Goal: Task Accomplishment & Management: Use online tool/utility

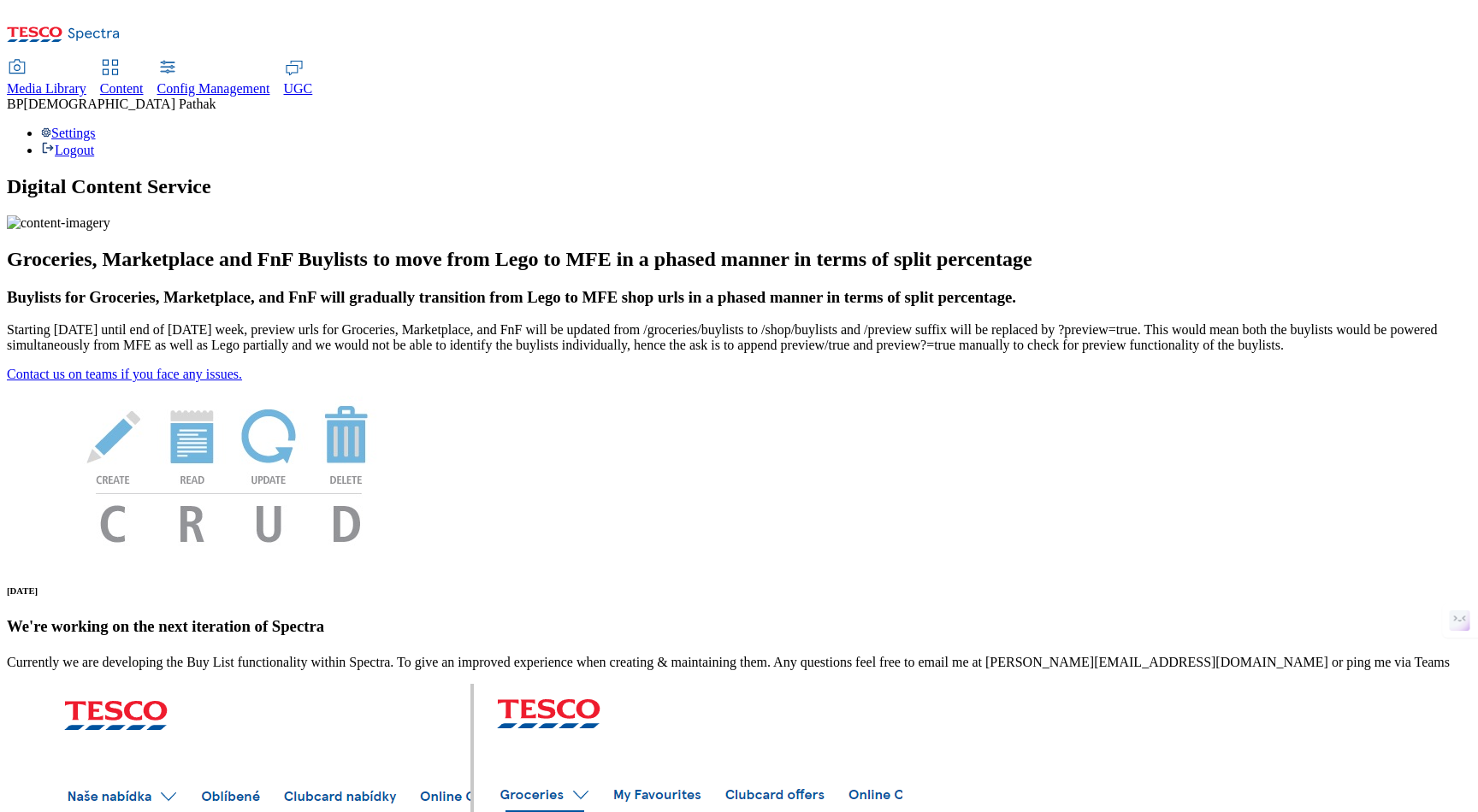
click at [144, 60] on link "Content" at bounding box center [121, 78] width 43 height 36
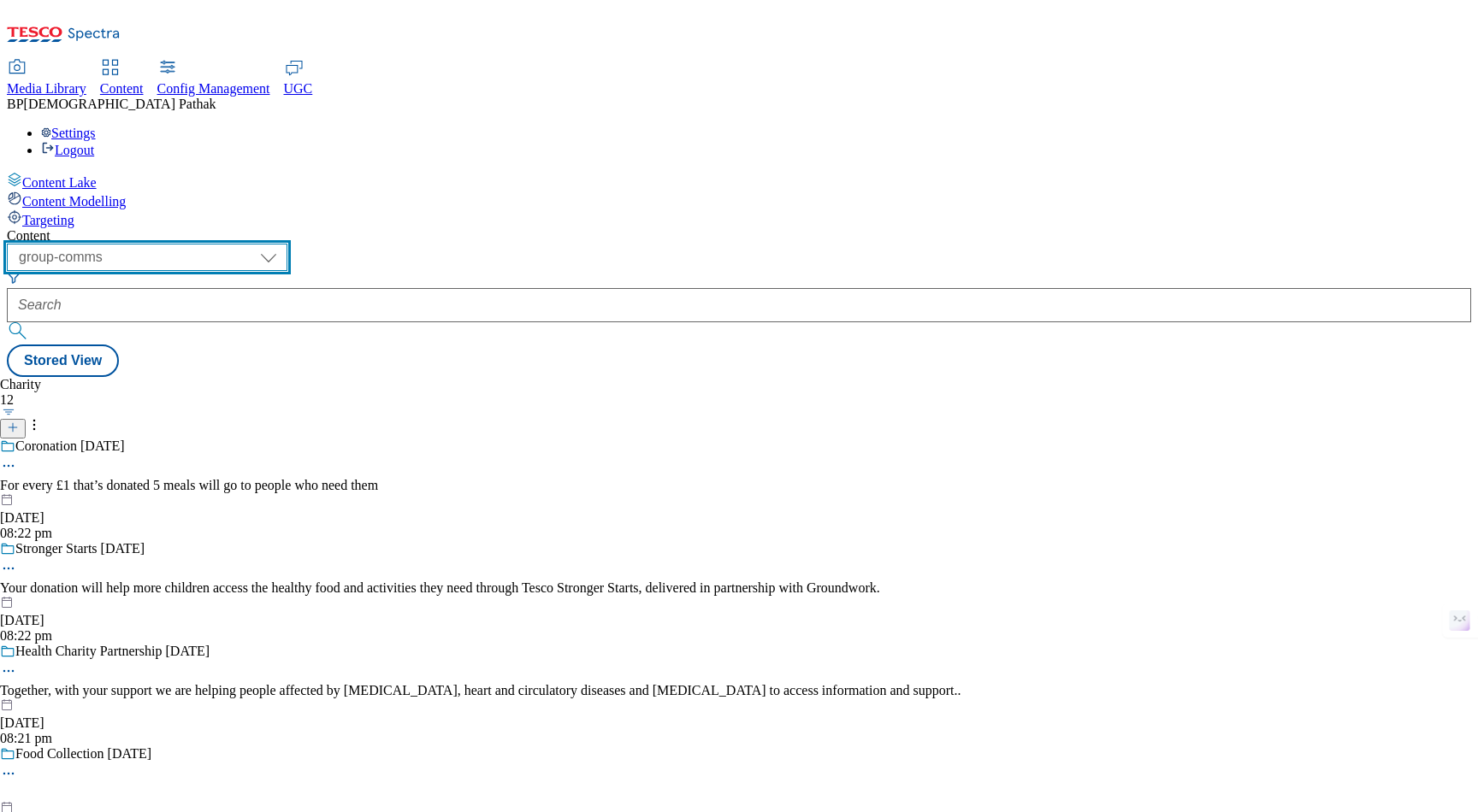
click at [287, 244] on select "dotcom-cz dotcom-hu dotcom-sk fnf-uk ghs-roi ghs-uk group-comms ighs-cz ighs-hu…" at bounding box center [147, 257] width 281 height 27
select select "ghs-uk"
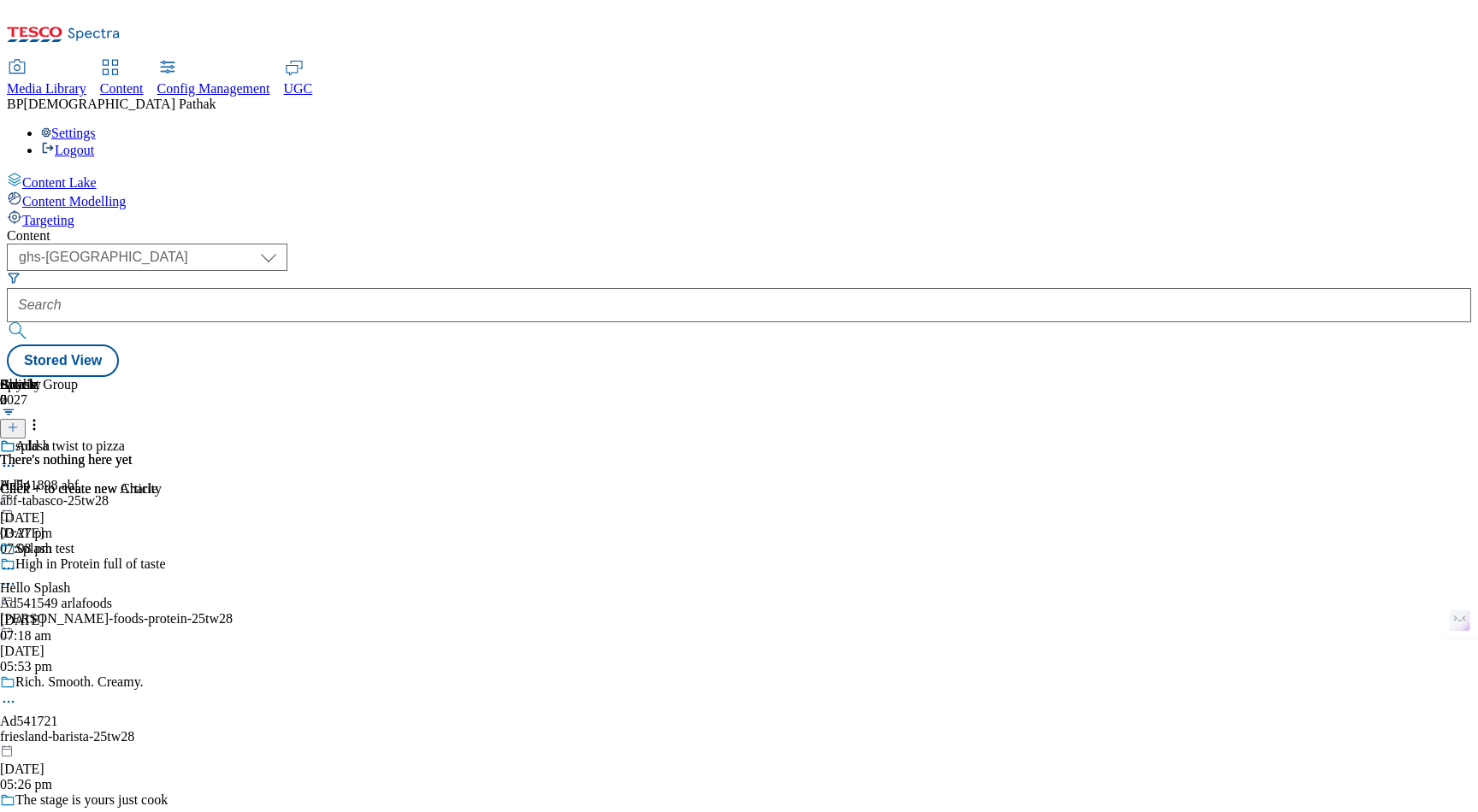
click at [284, 493] on div "abf-tabasco-25tw28" at bounding box center [142, 501] width 284 height 15
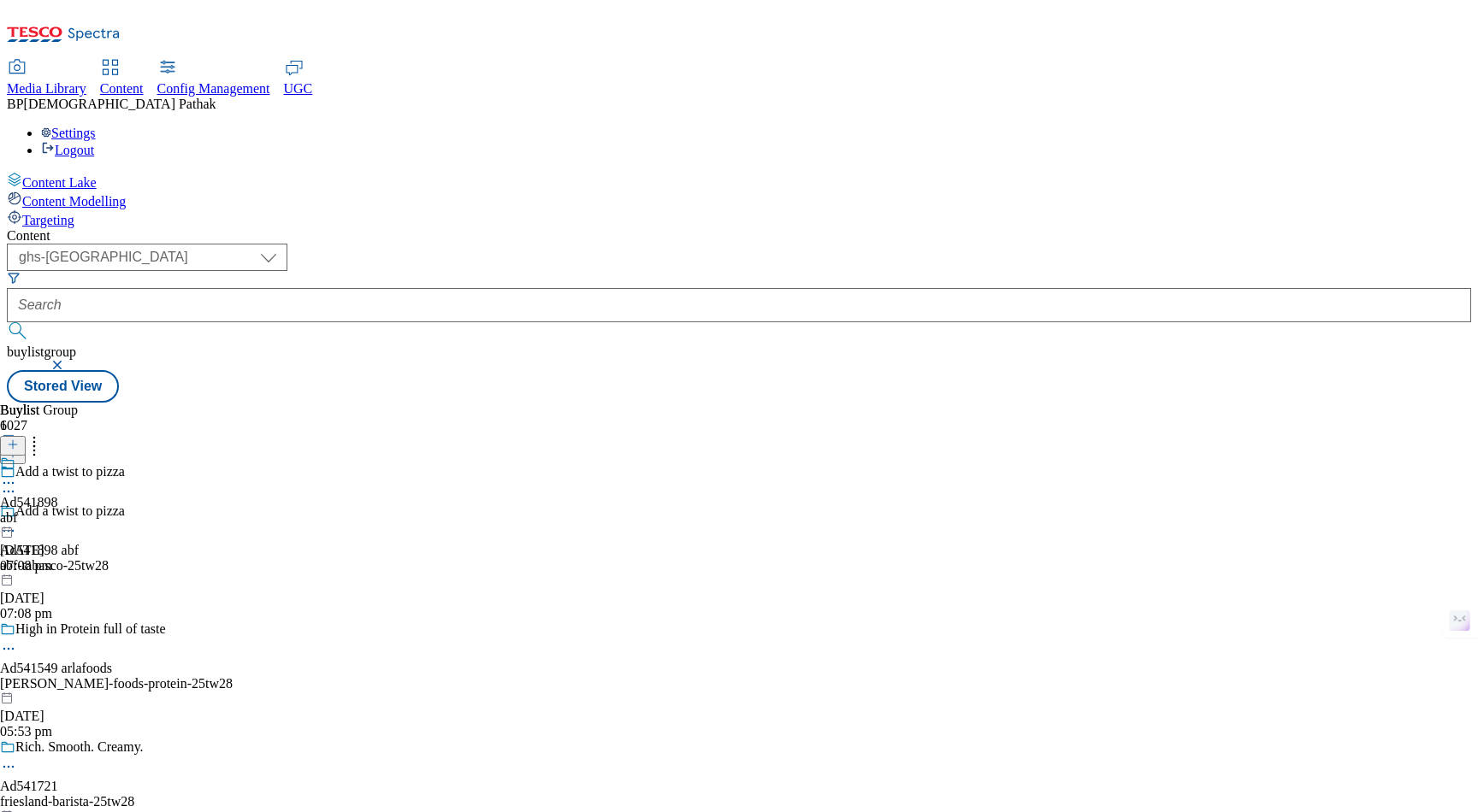
click at [58, 510] on div "abf" at bounding box center [29, 517] width 58 height 15
click at [108, 510] on div "abf-tabasco" at bounding box center [54, 517] width 108 height 15
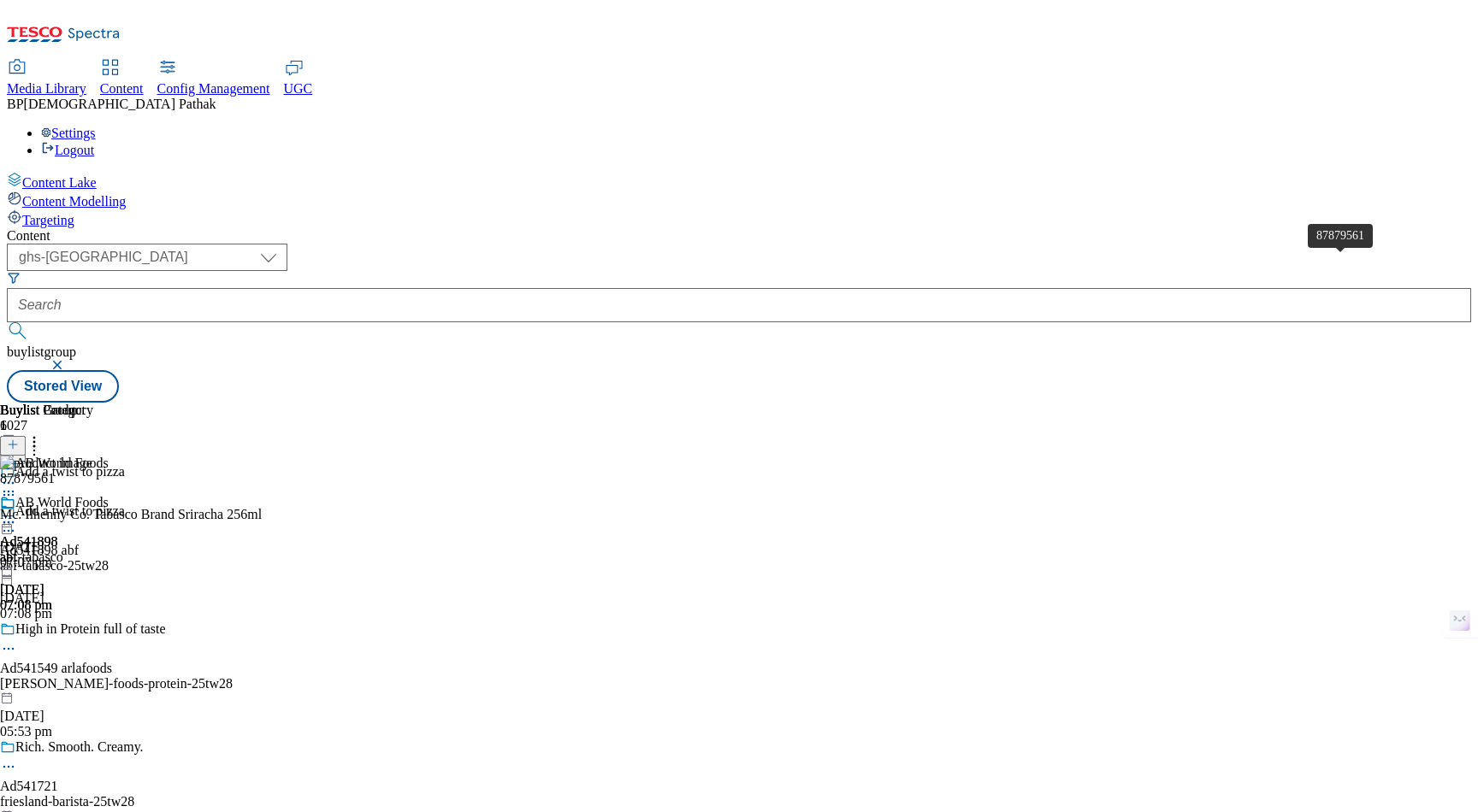
click at [55, 471] on div "87879561" at bounding box center [27, 479] width 55 height 15
click at [17, 537] on icon at bounding box center [8, 546] width 17 height 17
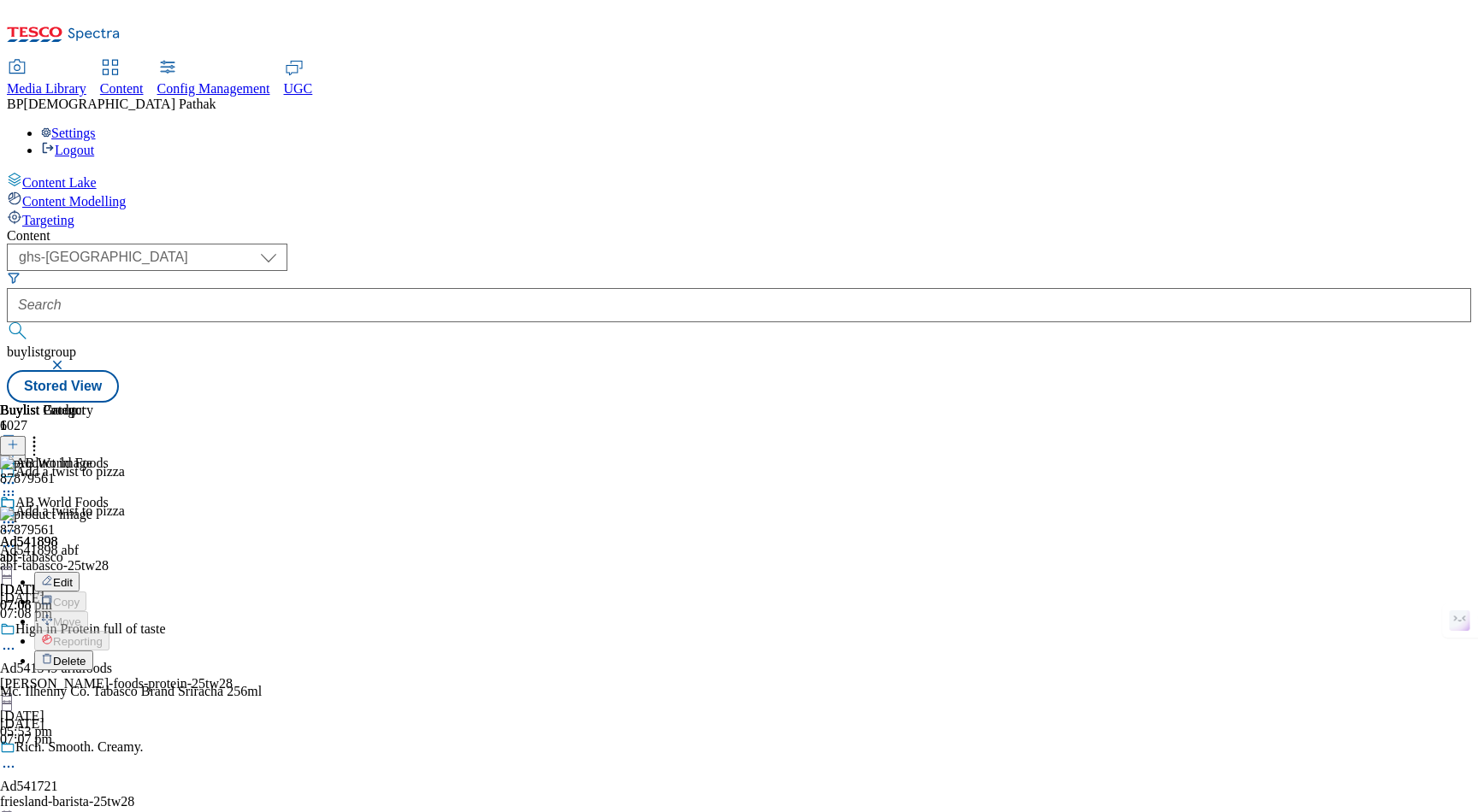
click at [72, 576] on span "Edit" at bounding box center [62, 582] width 20 height 13
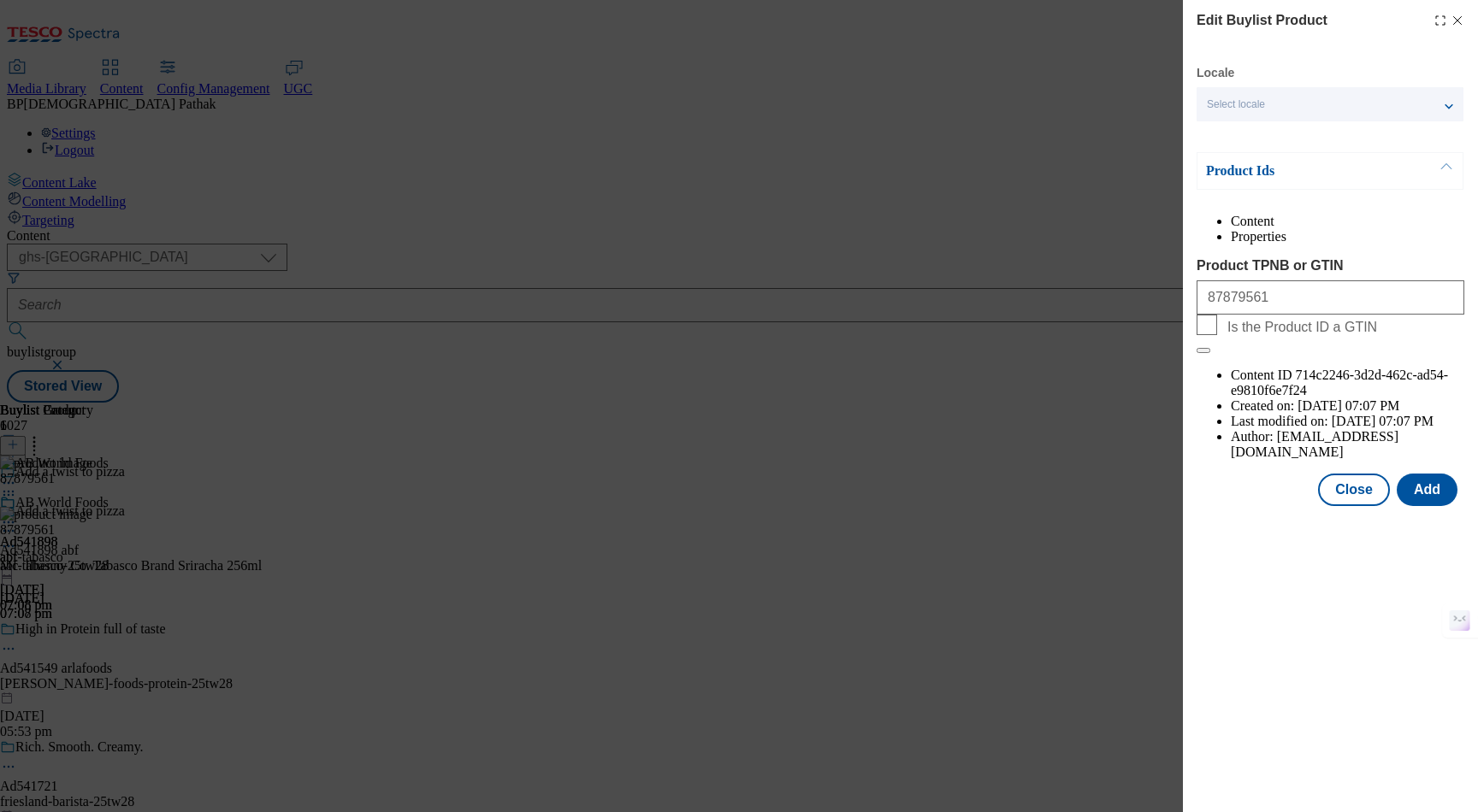
click at [1466, 23] on div "Edit Buylist Product Locale Select locale English Welsh Product Ids Content Pro…" at bounding box center [1329, 254] width 295 height 509
drag, startPoint x: 1360, startPoint y: 448, endPoint x: 1014, endPoint y: 410, distance: 348.1
click at [1360, 473] on button "Close" at bounding box center [1354, 489] width 72 height 33
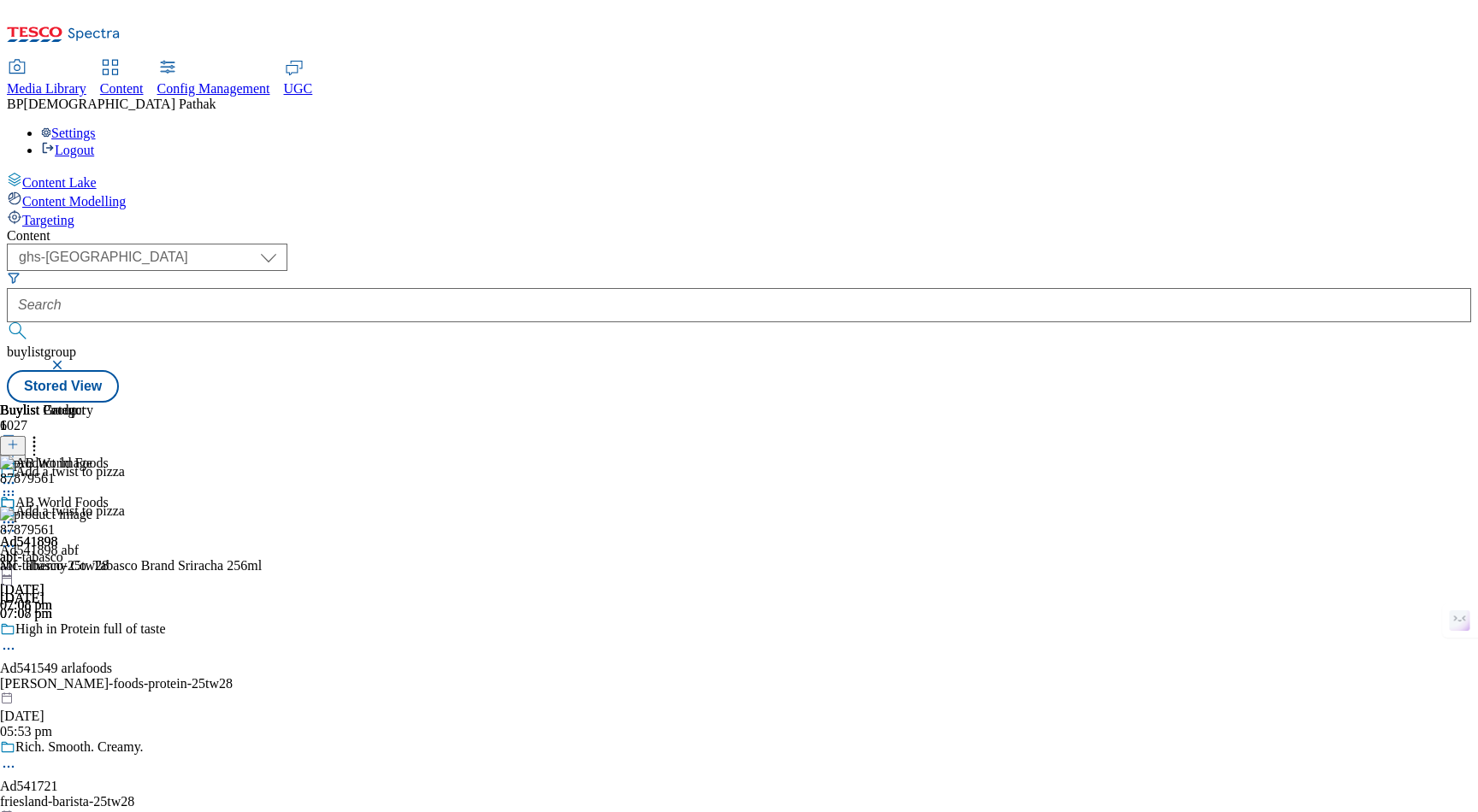
click at [58, 549] on div "abf" at bounding box center [29, 557] width 58 height 15
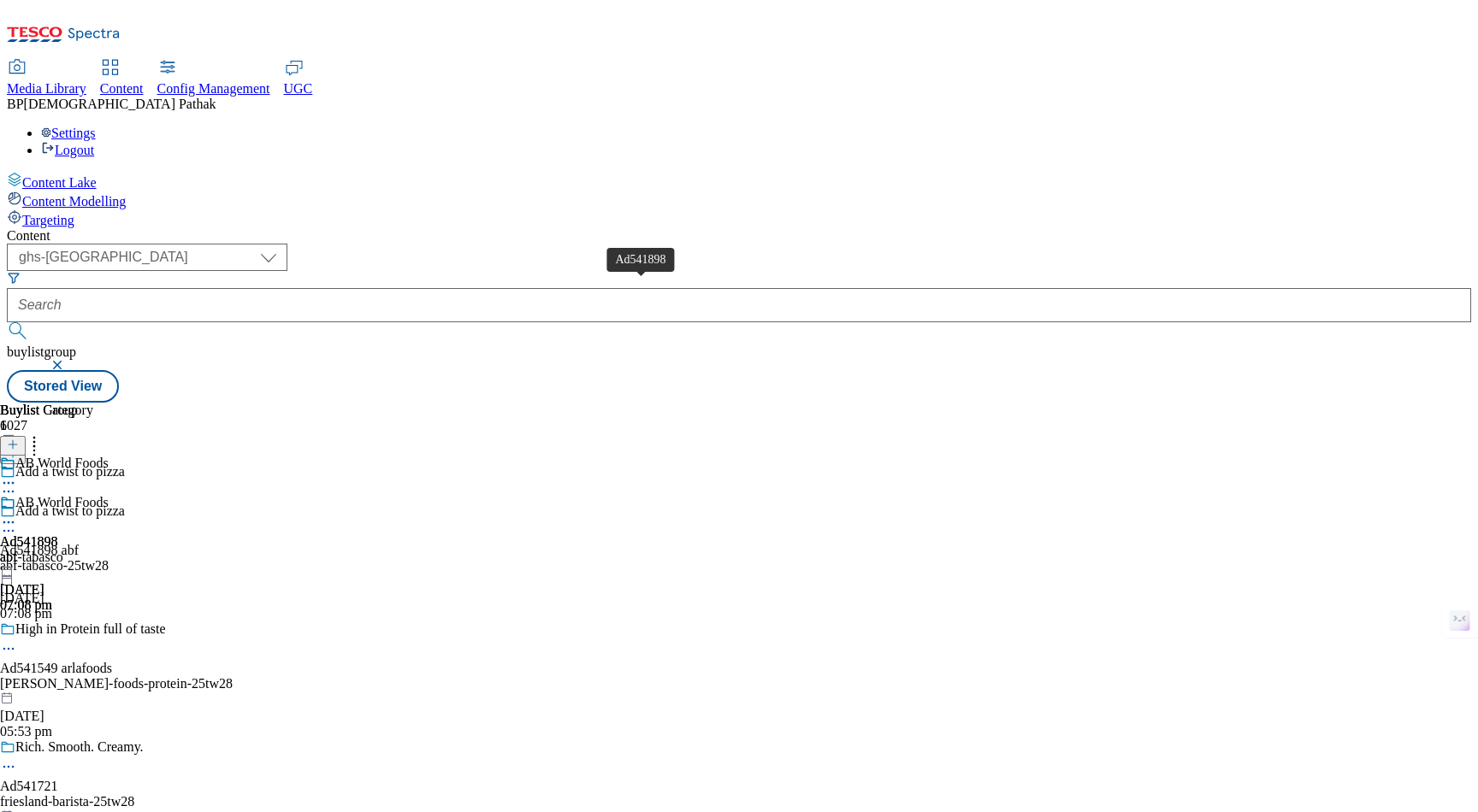
click at [58, 534] on div "Ad541898" at bounding box center [29, 542] width 58 height 15
click at [58, 549] on div "abf" at bounding box center [29, 557] width 58 height 15
click at [108, 549] on div "abf-tabasco" at bounding box center [54, 557] width 108 height 15
click at [58, 495] on div "Ad541898 abf 21 Aug 2025 07:08 pm" at bounding box center [29, 553] width 58 height 118
click at [17, 514] on icon at bounding box center [8, 522] width 17 height 17
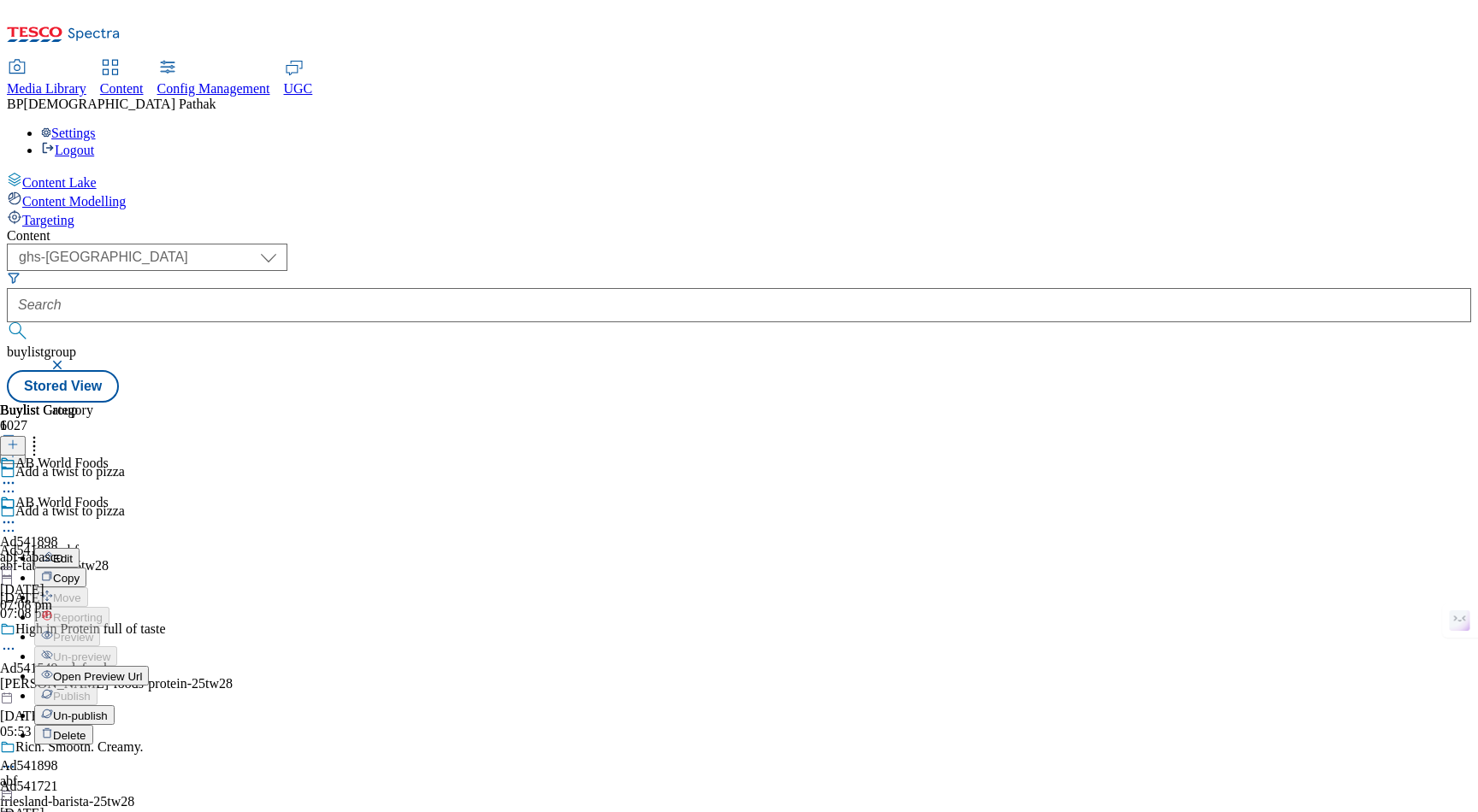
click at [79, 548] on button "Edit" at bounding box center [56, 557] width 45 height 20
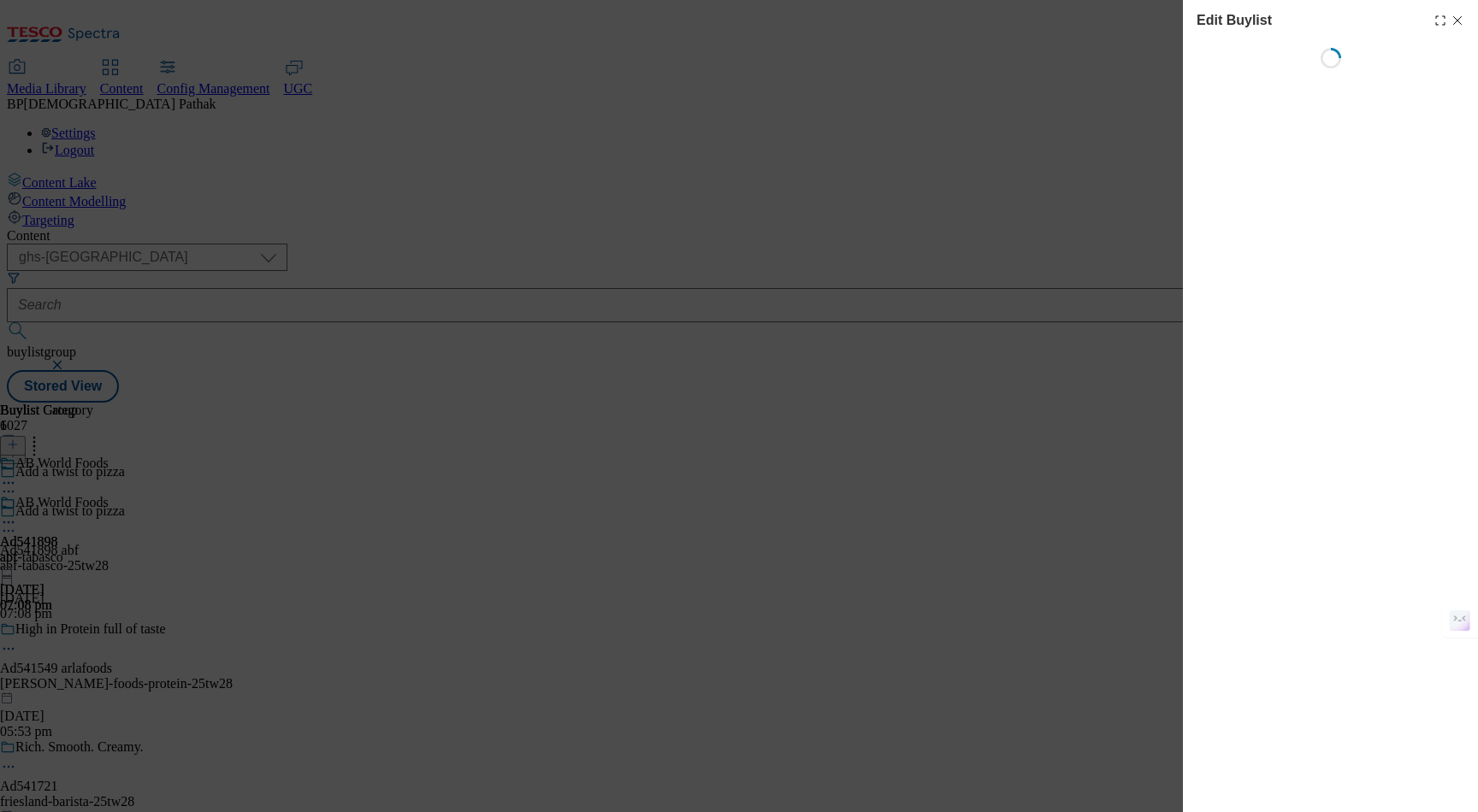
select select "tactical"
select select "supplier funded short term 1-3 weeks"
select select "dunnhumby"
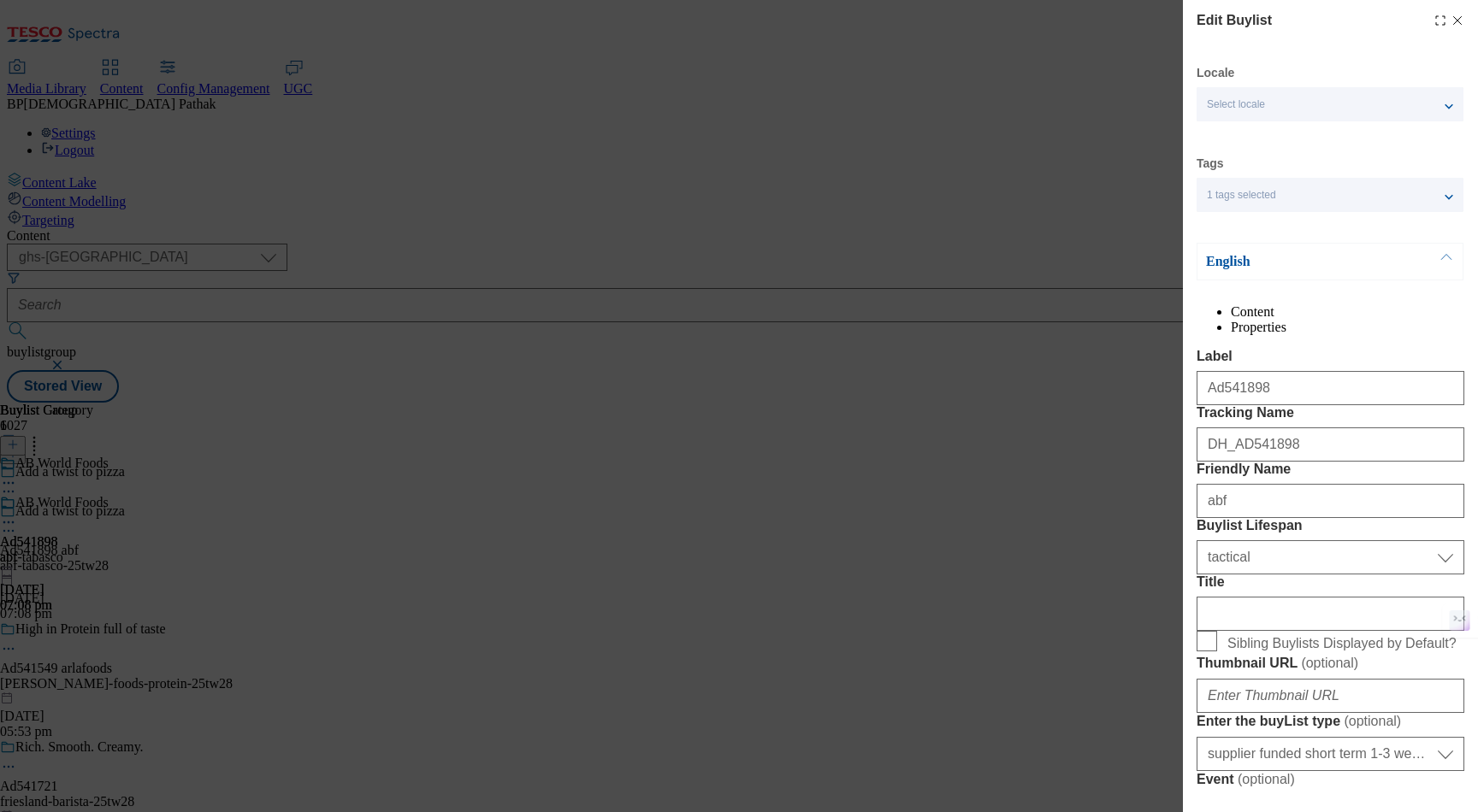
select select "Banner"
click at [1358, 101] on div "Select locale" at bounding box center [1329, 104] width 266 height 34
click at [1336, 183] on div "1 tags selected" at bounding box center [1329, 195] width 266 height 34
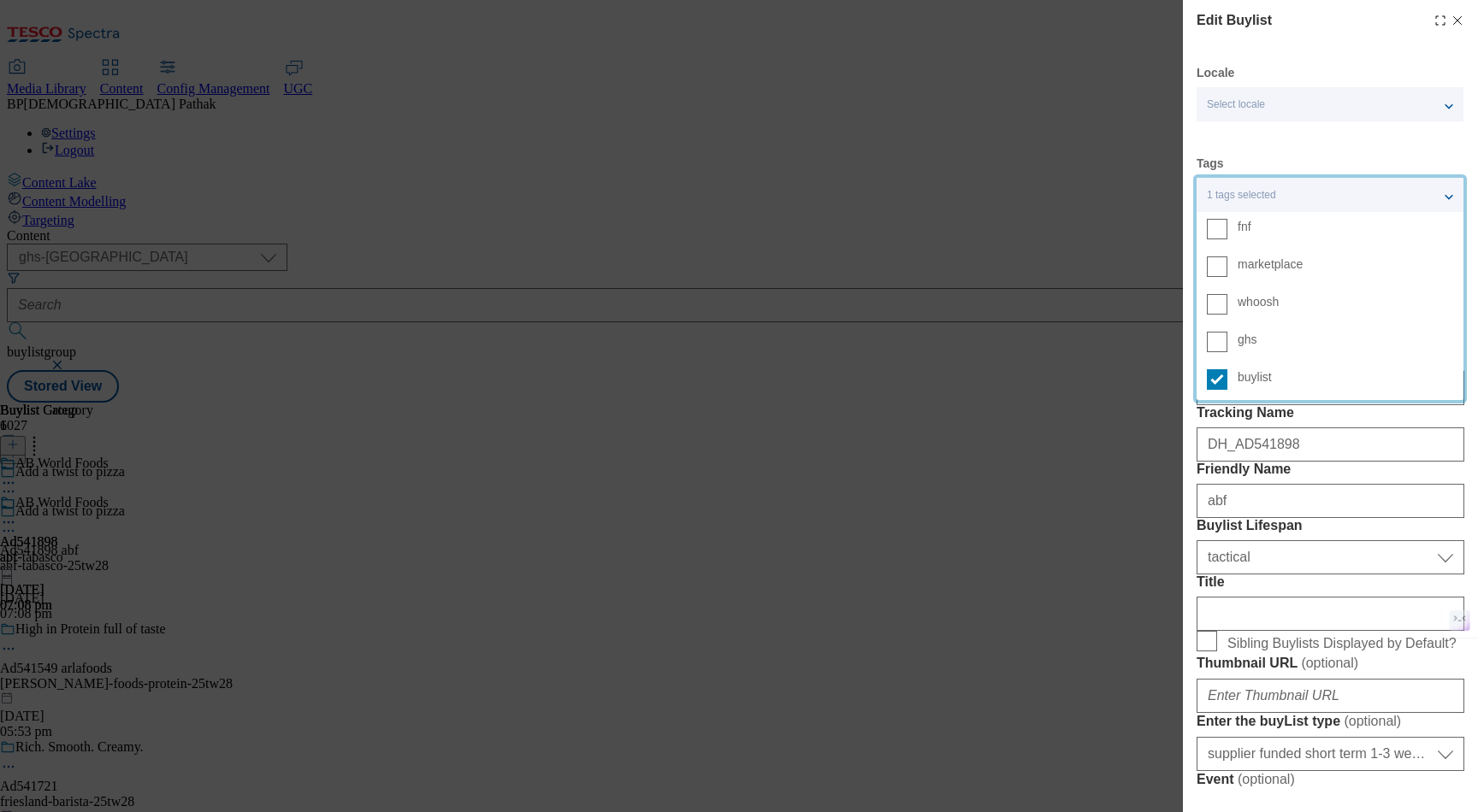
click at [1336, 184] on div "1 tags selected" at bounding box center [1329, 195] width 266 height 34
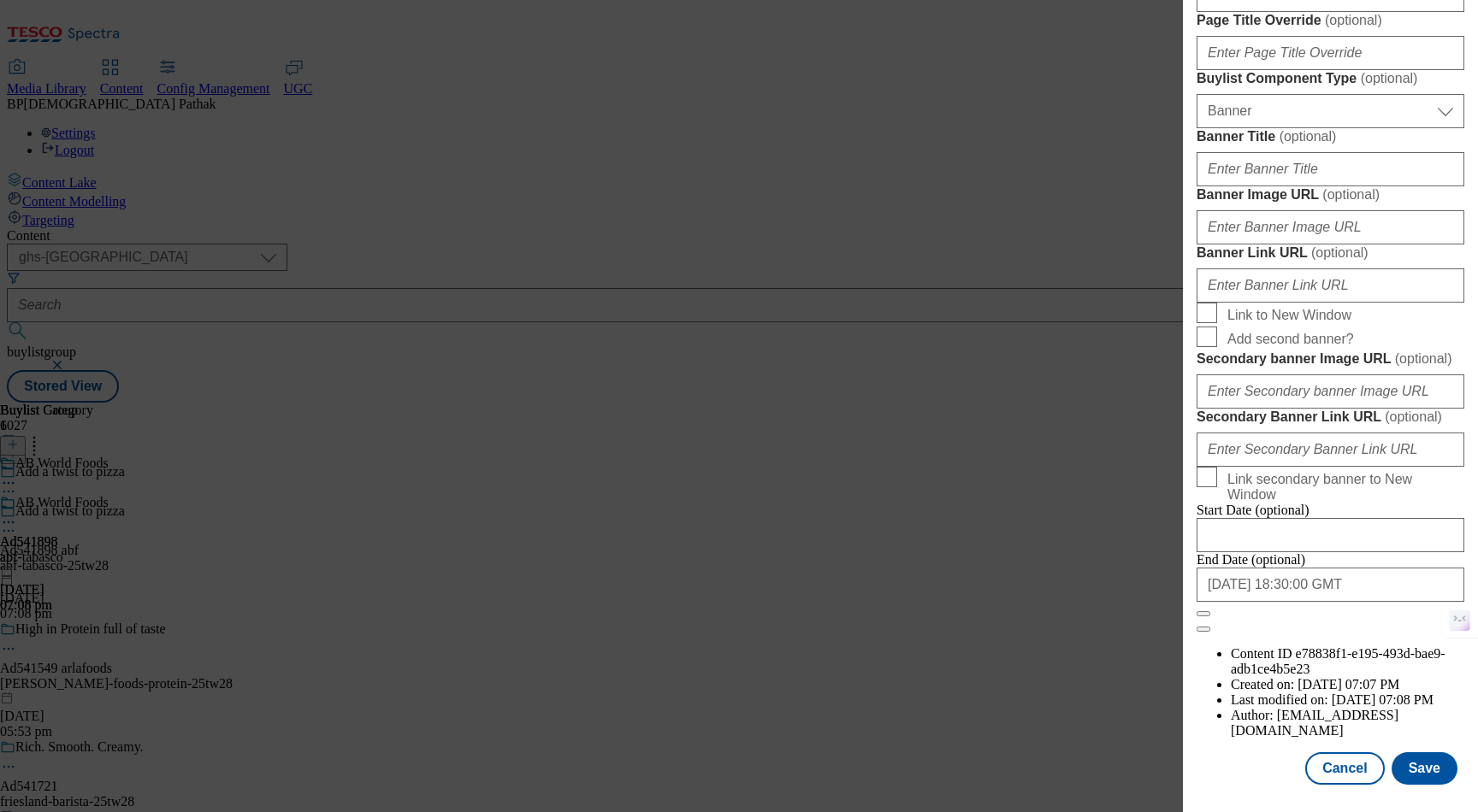
scroll to position [1753, 0]
click at [1332, 378] on div "Secondary banner Image URL ( optional )" at bounding box center [1330, 379] width 267 height 58
click at [1125, 481] on div "Edit Buylist Locale Select locale English Welsh Tags 1 tags selected fnf market…" at bounding box center [739, 406] width 1478 height 812
click at [1342, 766] on button "Cancel" at bounding box center [1344, 768] width 79 height 33
select select "tactical"
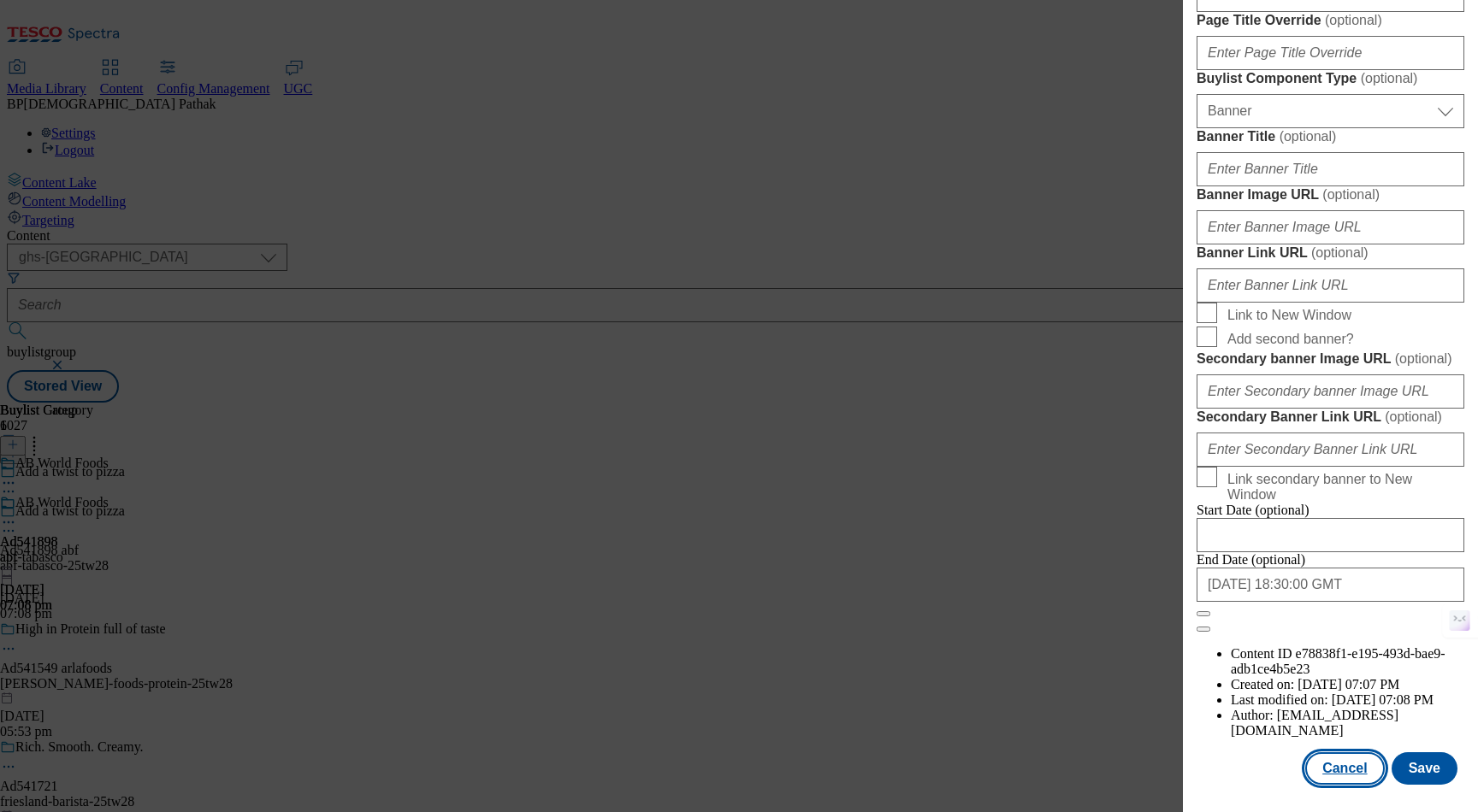
select select "supplier funded short term 1-3 weeks"
select select "dunnhumby"
select select "Banner"
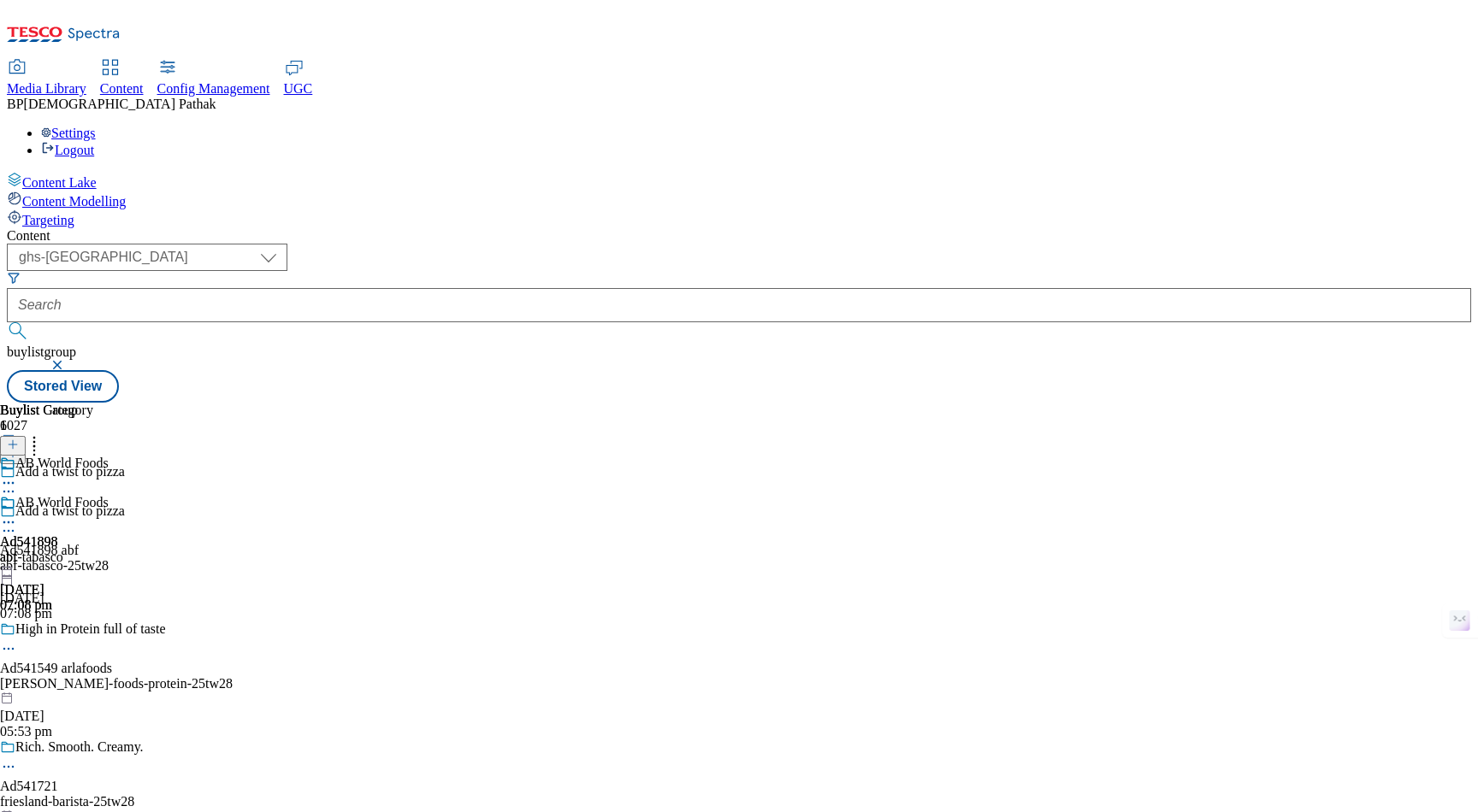
scroll to position [1369, 0]
click at [284, 503] on div "Add a twist to pizza Ad541898 abf abf-tabasco-25tw28 21 Aug 2025 07:08 pm" at bounding box center [142, 562] width 284 height 118
click at [10, 530] on circle at bounding box center [8, 531] width 3 height 3
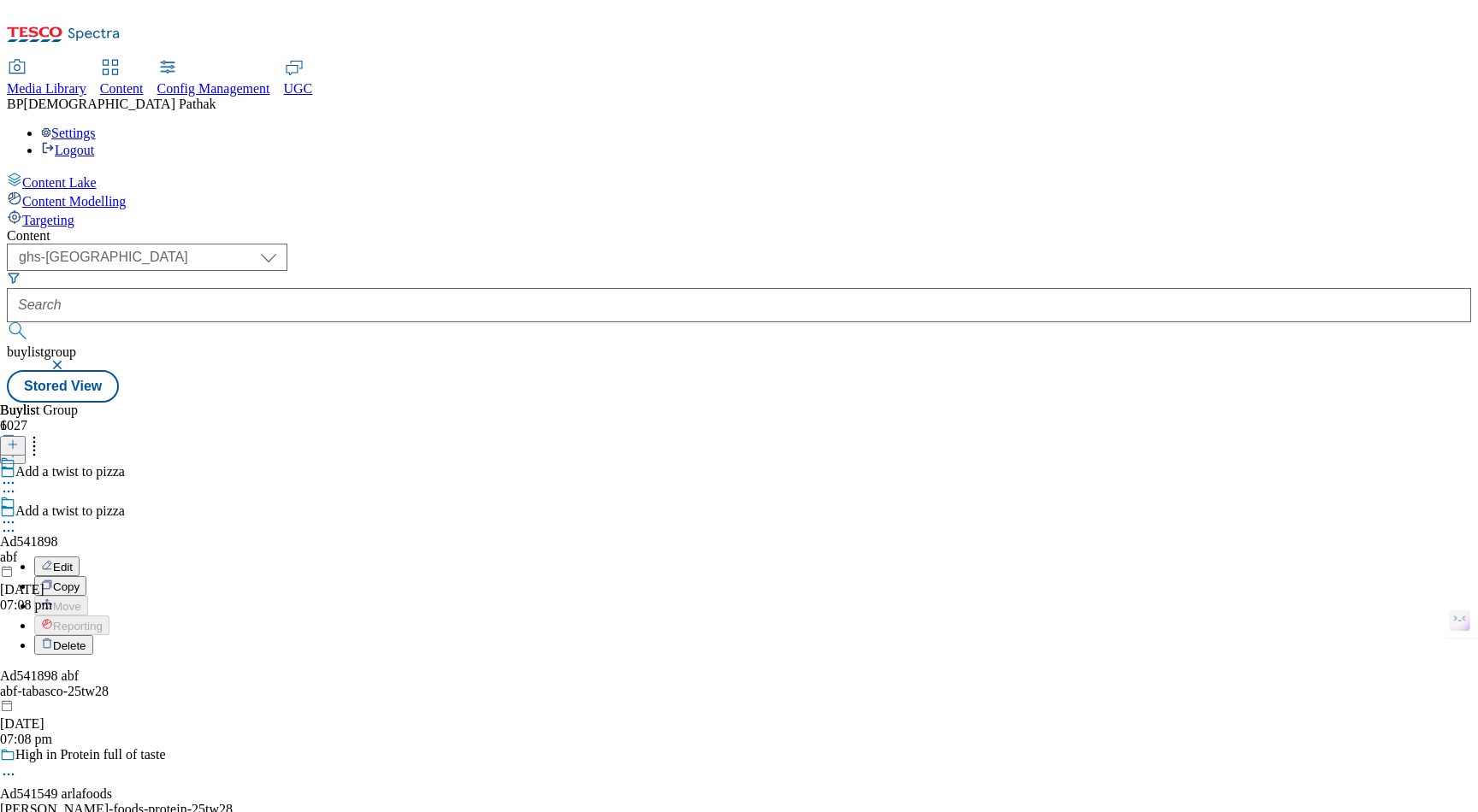
click at [72, 561] on span "Edit" at bounding box center [62, 567] width 20 height 13
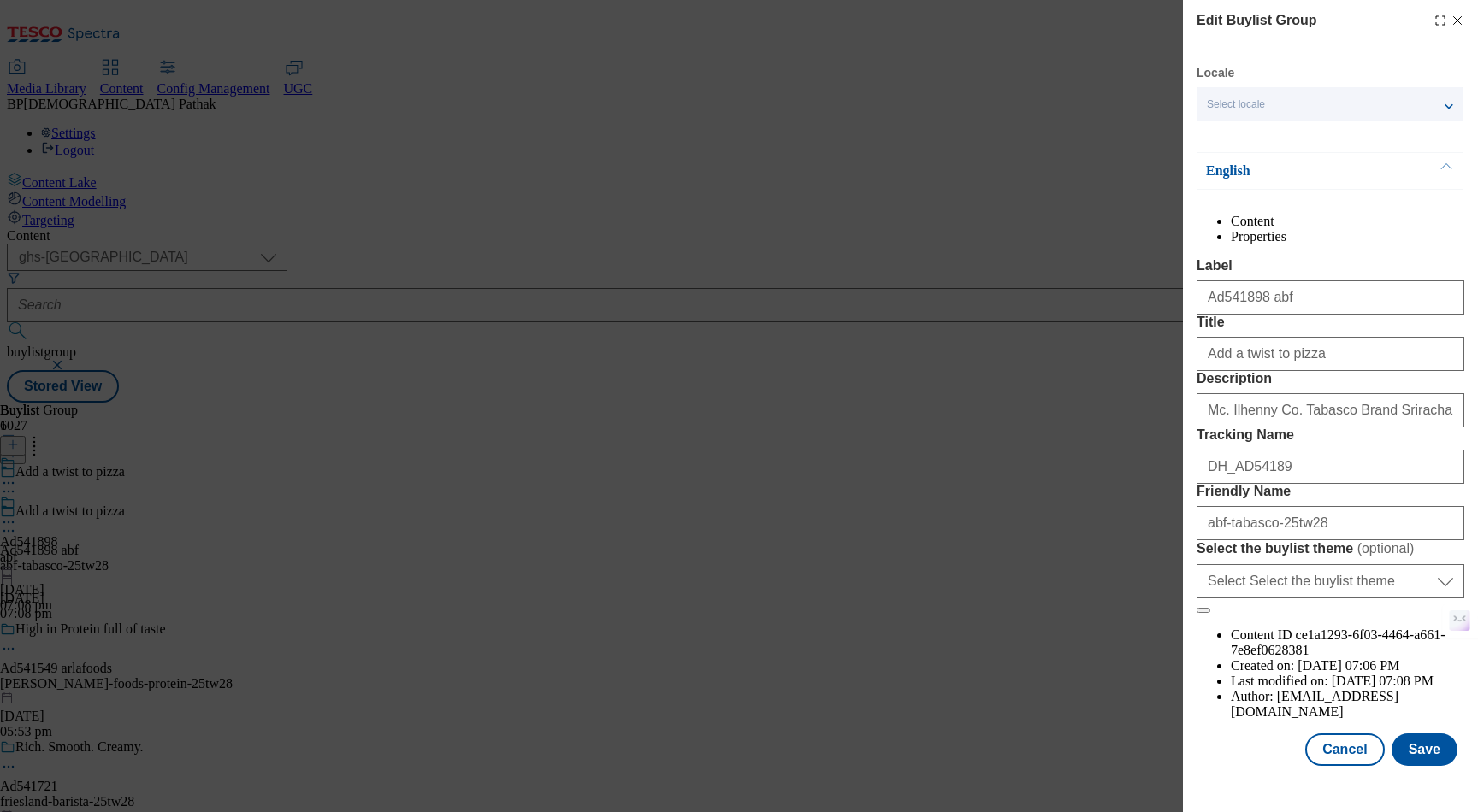
click at [1388, 232] on li "Properties" at bounding box center [1347, 236] width 233 height 15
click at [1303, 175] on p "English" at bounding box center [1295, 171] width 180 height 17
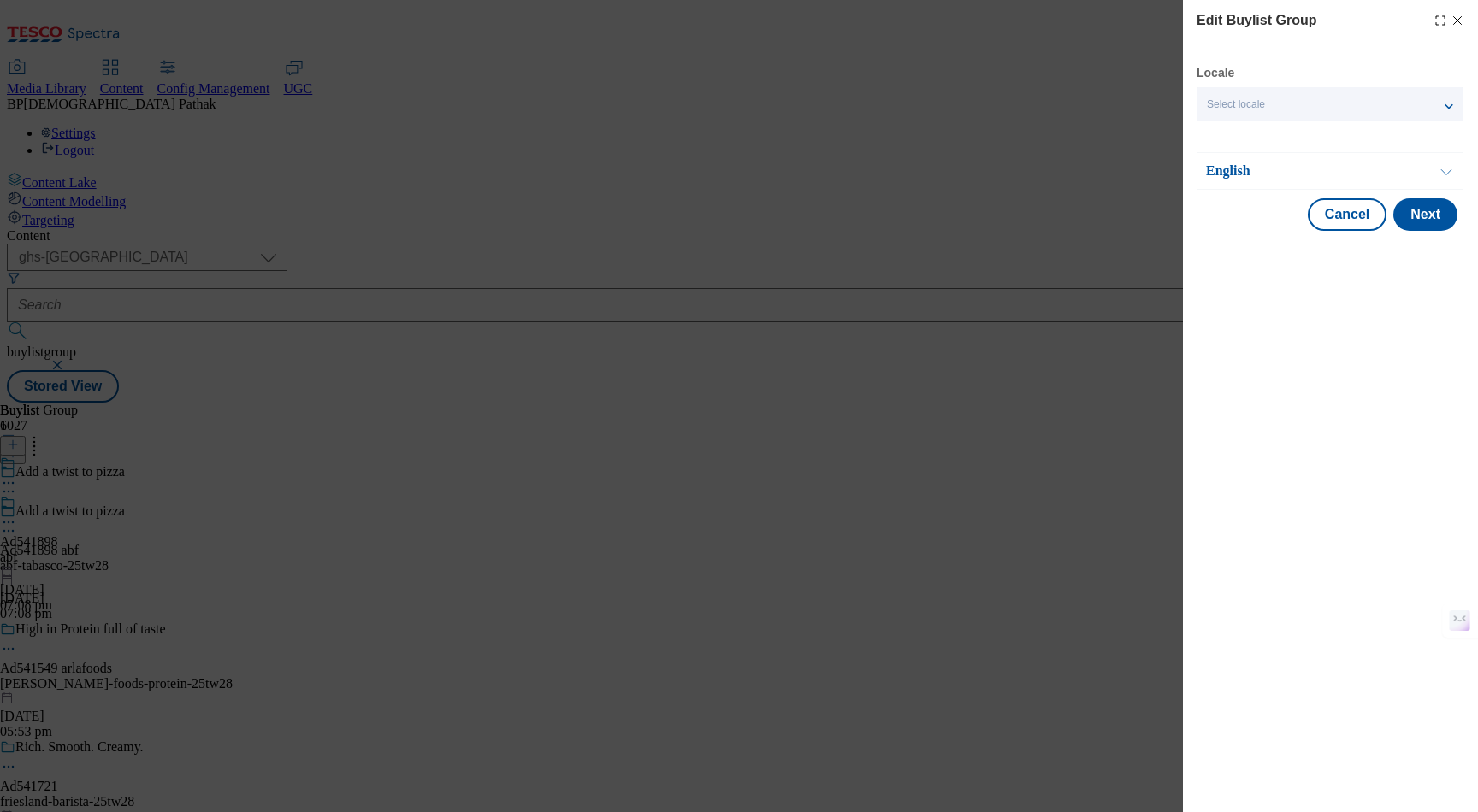
click at [1299, 98] on div "Select locale" at bounding box center [1329, 104] width 266 height 34
click at [1268, 149] on label "English" at bounding box center [1329, 140] width 266 height 38
click at [1269, 320] on div "Edit Buylist Group Locale Select locale English Welsh English Content Propertie…" at bounding box center [1329, 406] width 295 height 812
click at [1253, 182] on div "English" at bounding box center [1329, 171] width 266 height 38
click at [1243, 169] on p "English" at bounding box center [1295, 171] width 180 height 17
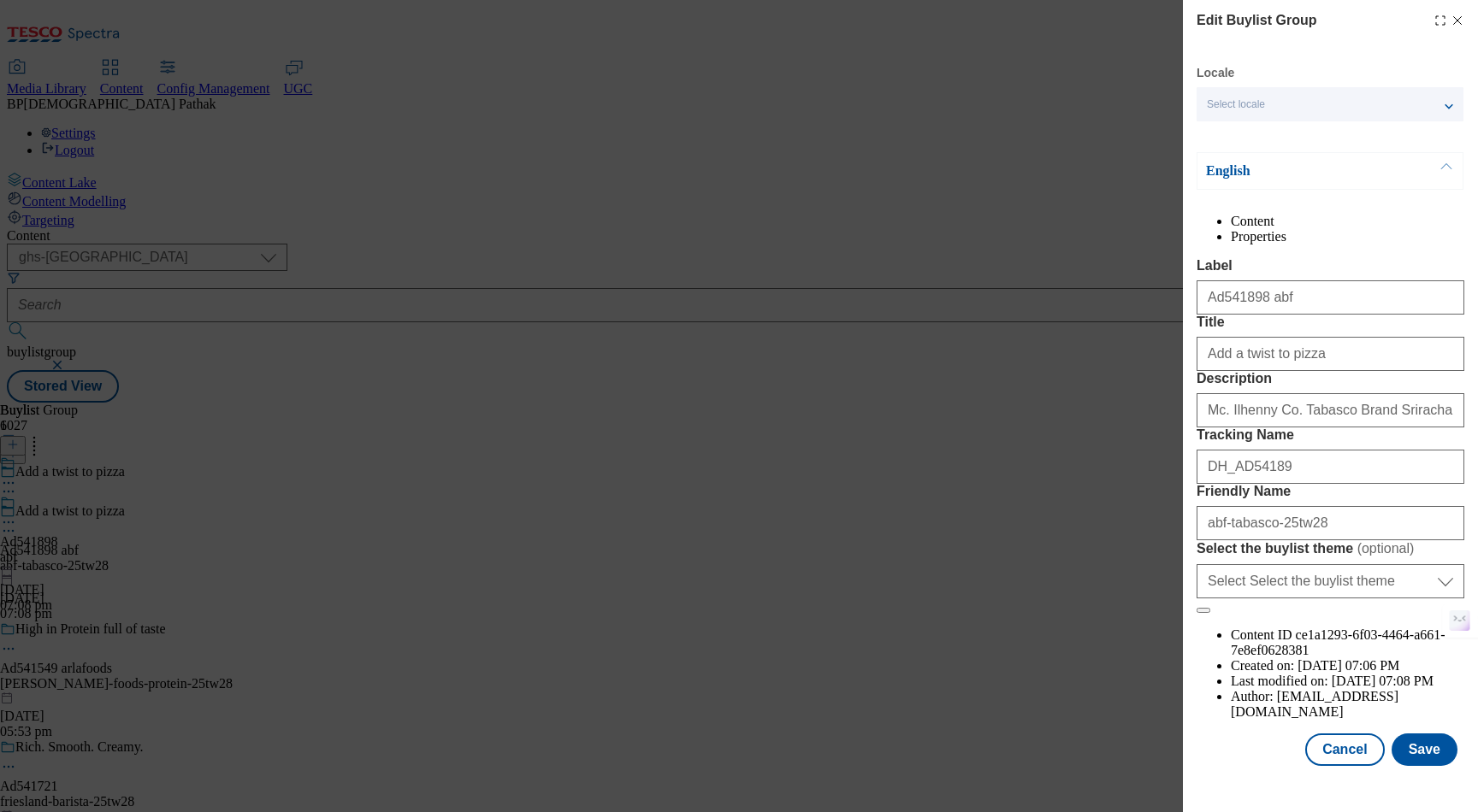
click at [1237, 229] on li "Content" at bounding box center [1347, 221] width 233 height 15
click at [627, 173] on div "Edit Buylist Group Locale Select locale English Welsh English Content Propertie…" at bounding box center [739, 406] width 1478 height 812
click at [1442, 21] on icon "Modal" at bounding box center [1440, 21] width 14 height 14
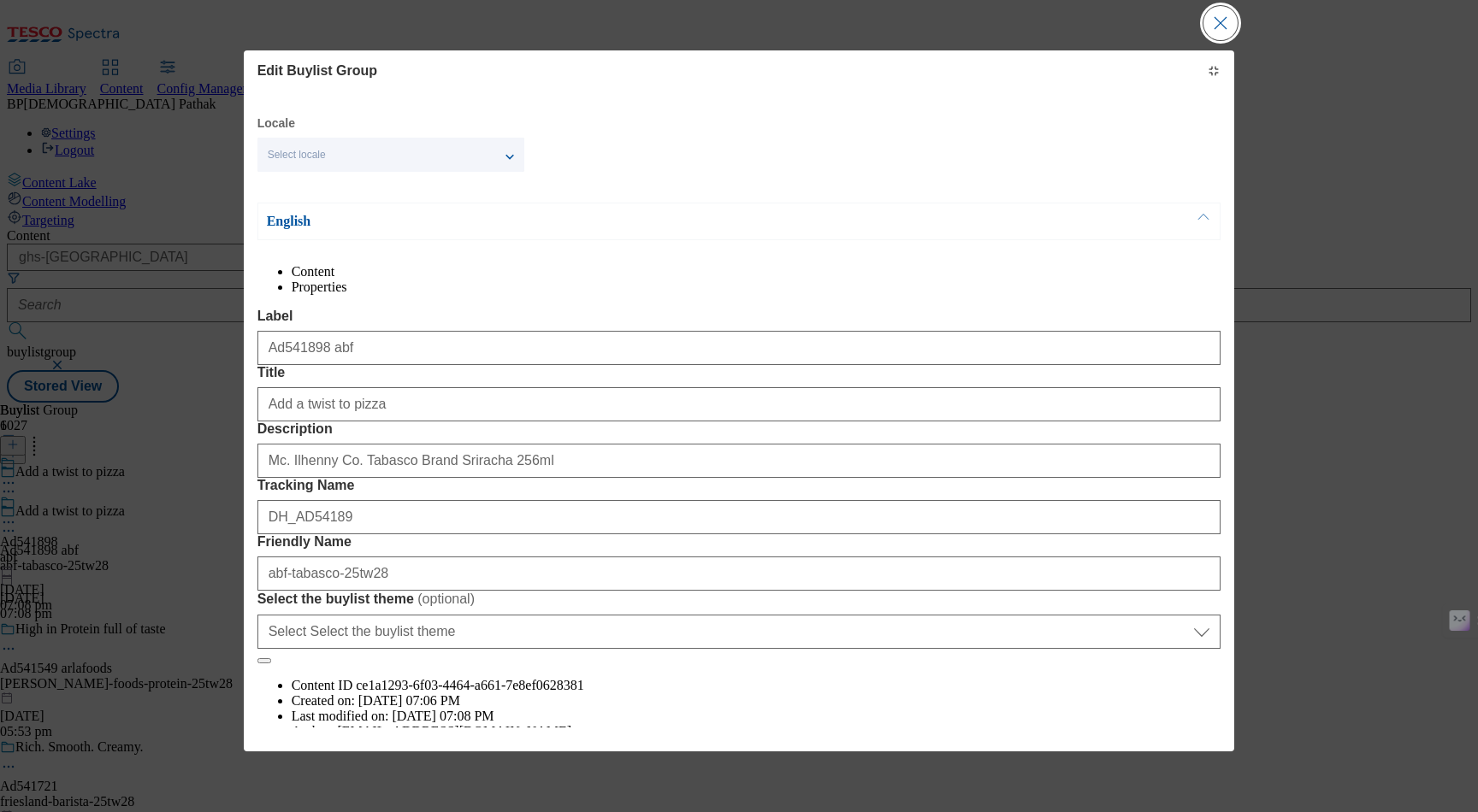
click at [1226, 40] on button "Close Modal" at bounding box center [1220, 23] width 34 height 34
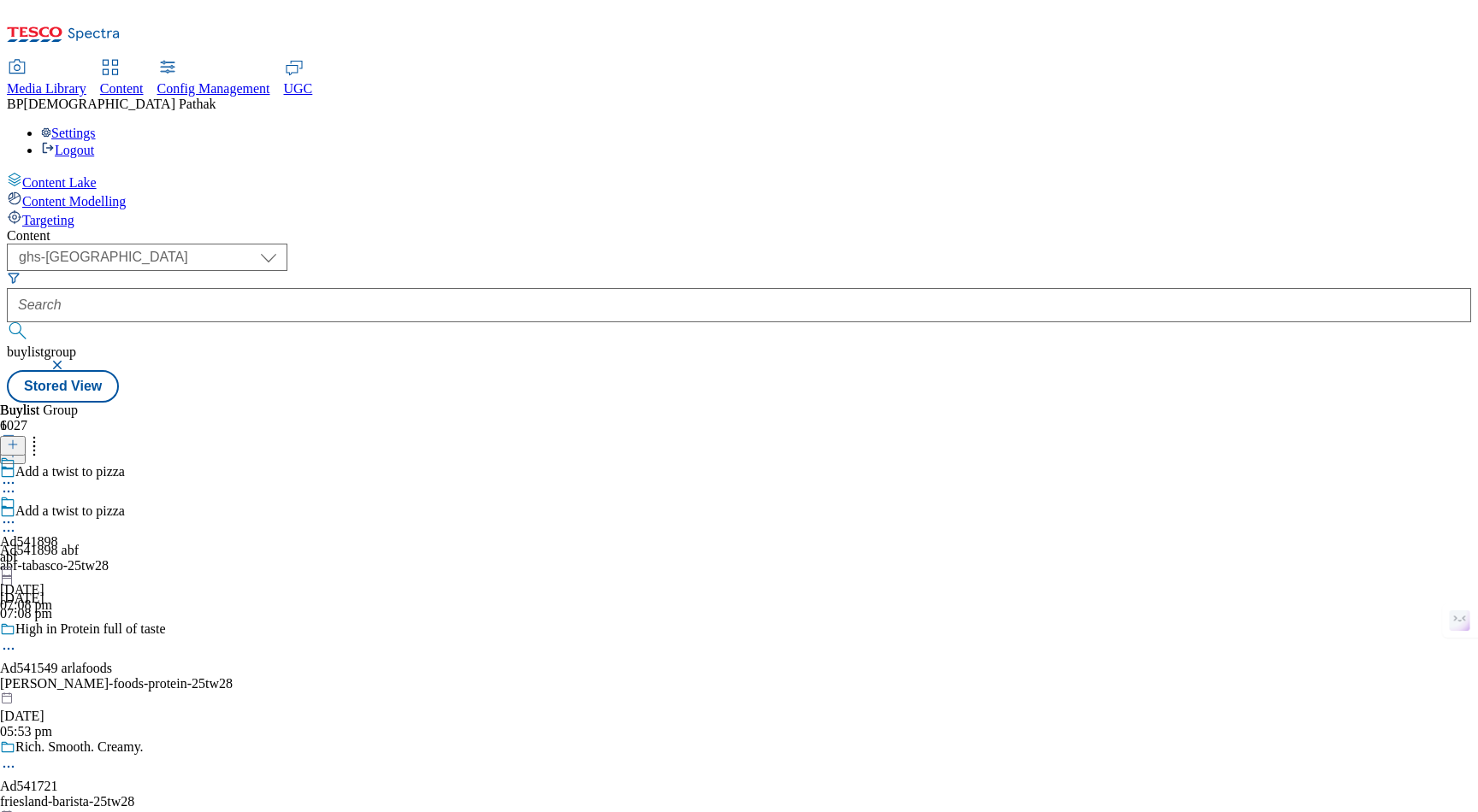
click at [74, 213] on span "Targeting" at bounding box center [48, 219] width 52 height 14
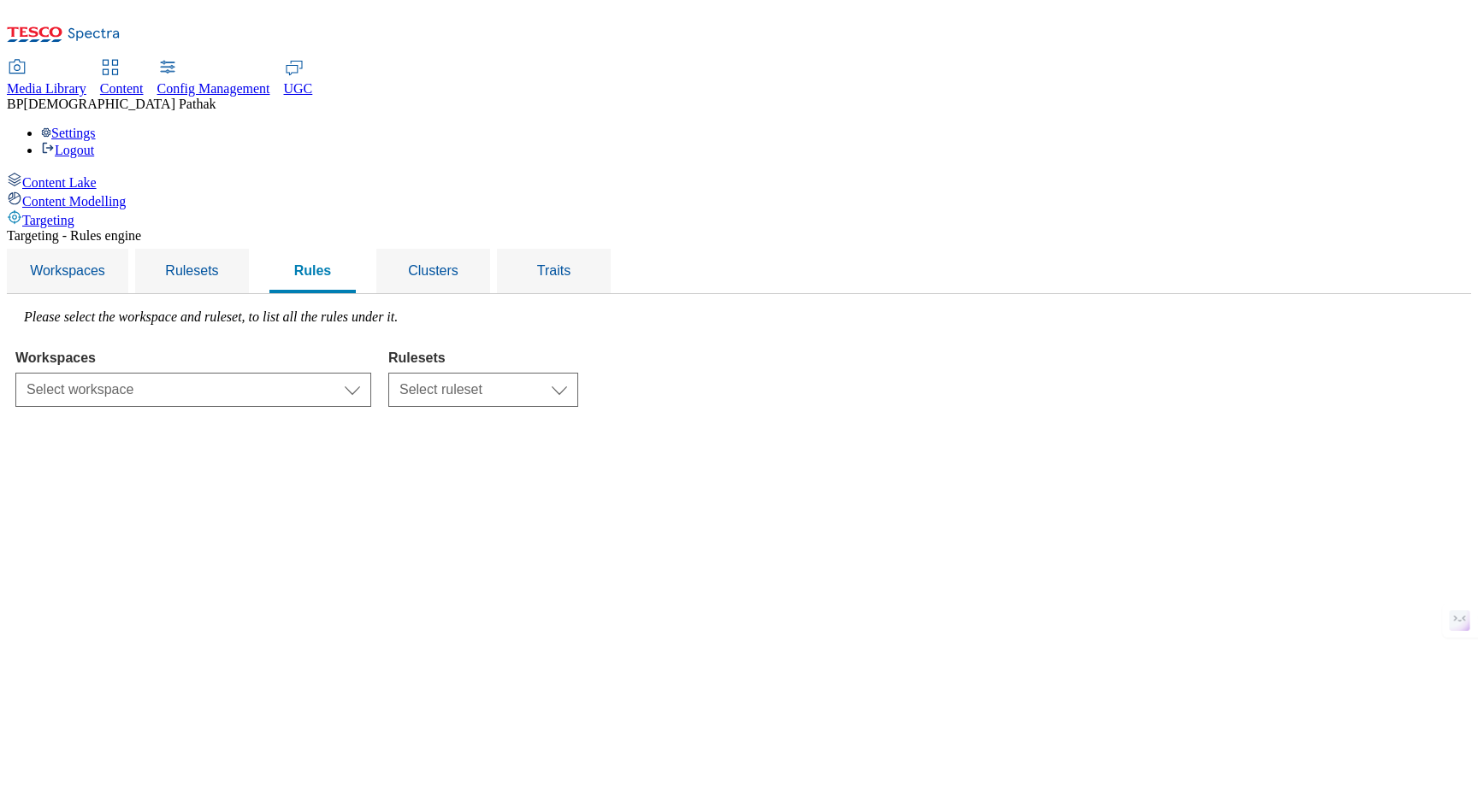
click at [428, 278] on div "Targeting - Rules engine Workspaces Rulesets Rules Clusters Traits Please selec…" at bounding box center [738, 318] width 1464 height 179
click at [371, 373] on select "Select workspace Test 20_sanity_august test 20th march Test_Sanity_28th_July Co…" at bounding box center [193, 390] width 356 height 34
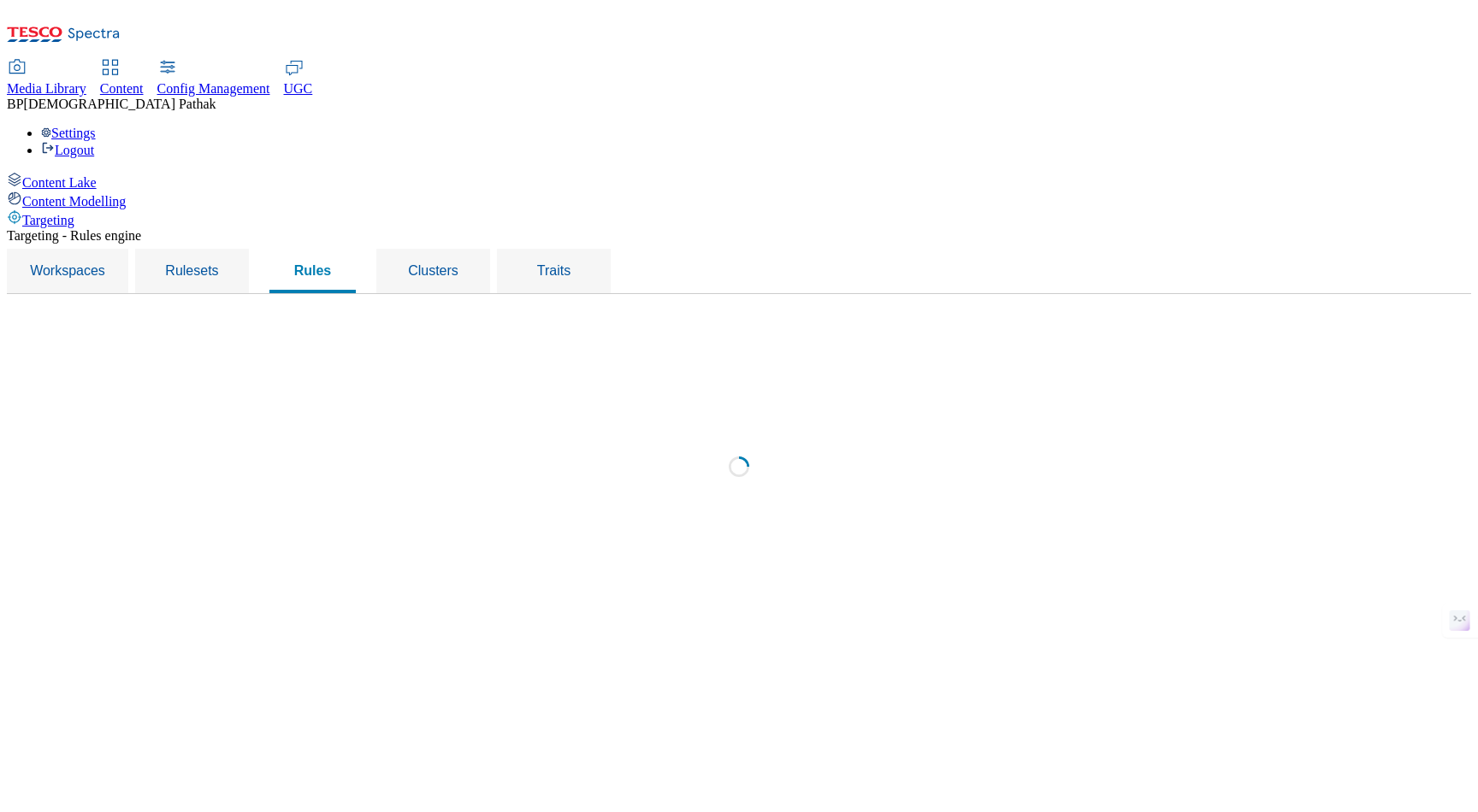
select select "f510054f-adaa-4692-b570-80fa3897127a"
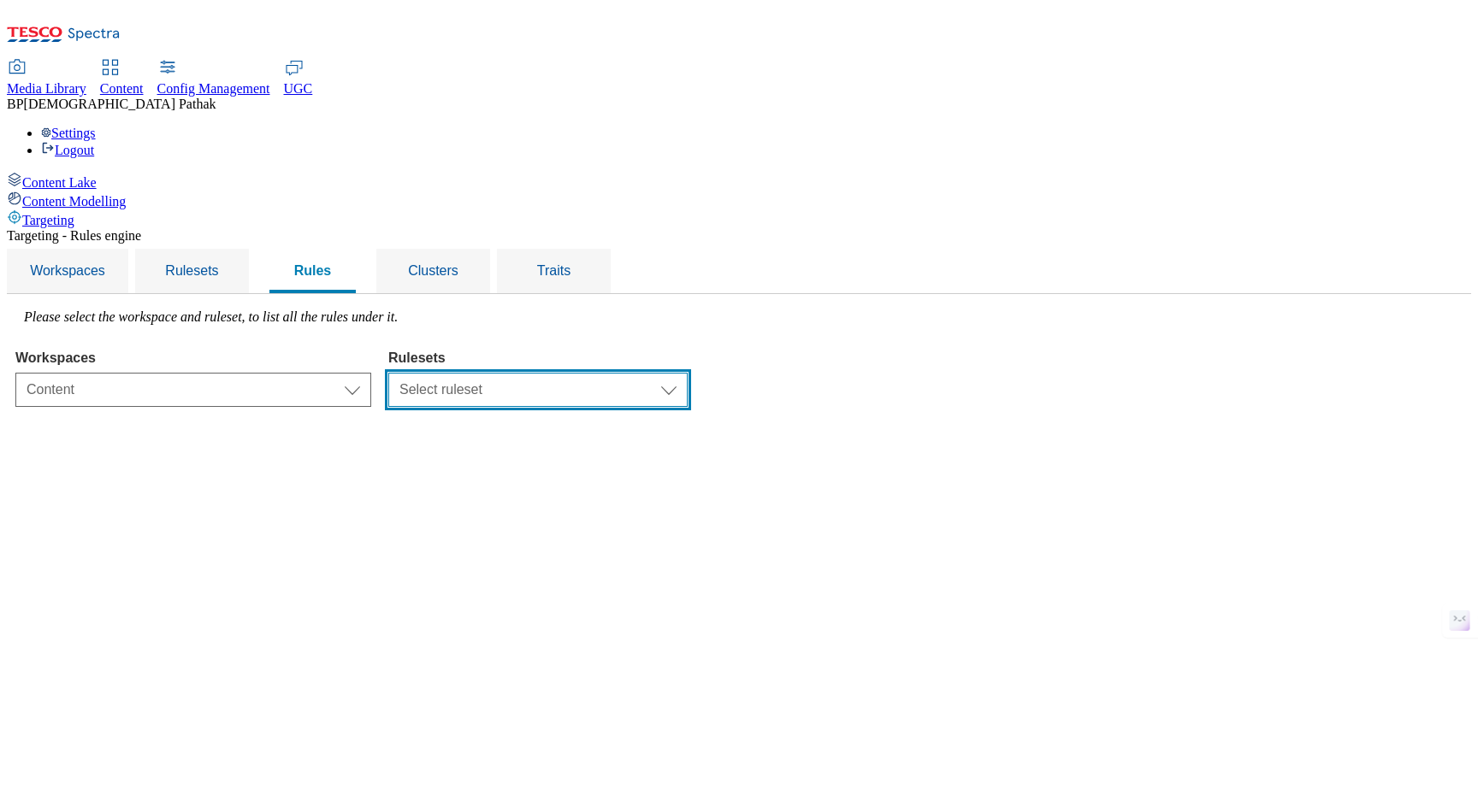
click at [670, 373] on select "Select ruleset CZ TEST HU ROI SK UK clubcard-roi clubcard-website customer-enga…" at bounding box center [538, 390] width 299 height 34
click at [590, 248] on div "Traits" at bounding box center [554, 270] width 72 height 44
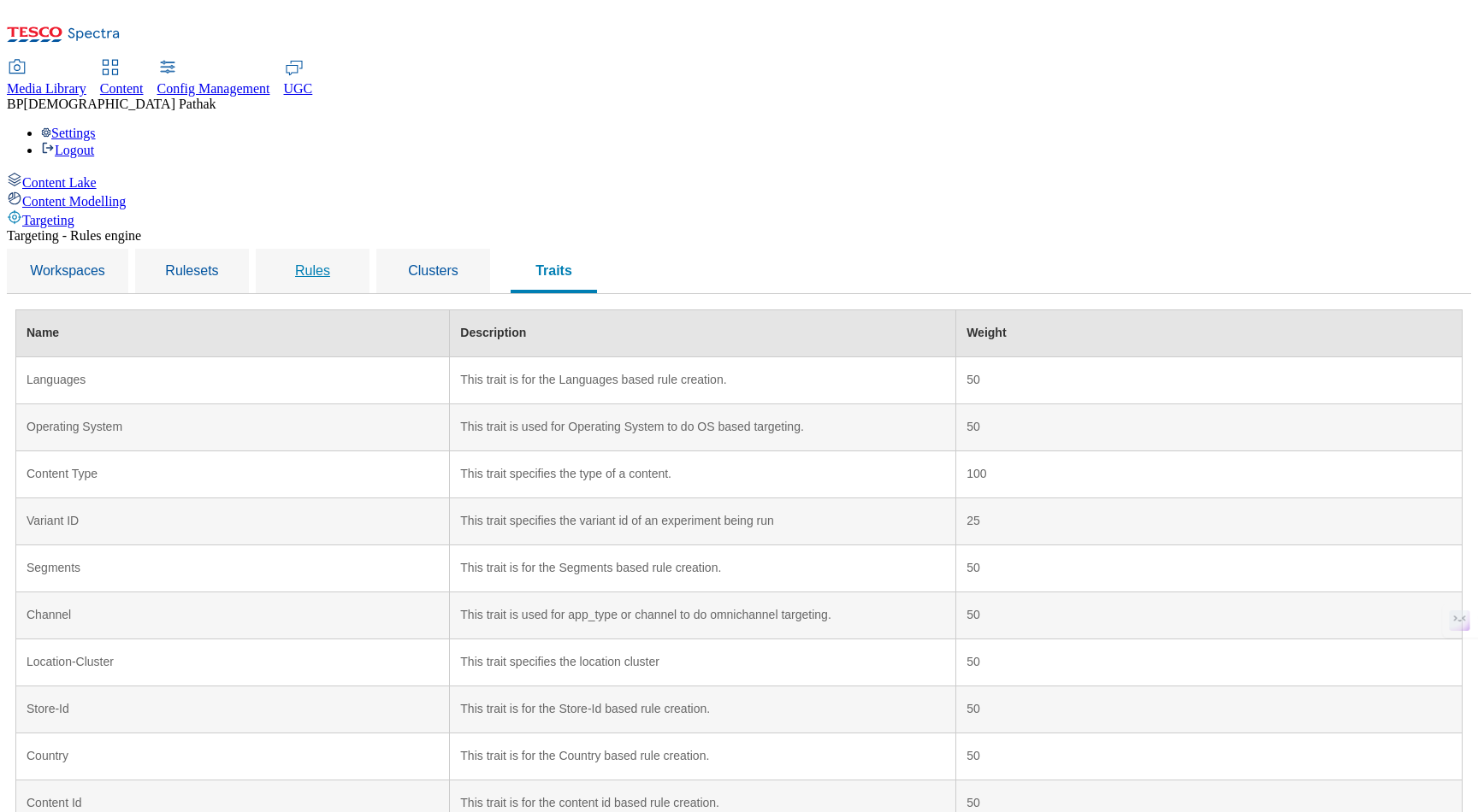
click at [362, 248] on link "Rules" at bounding box center [313, 270] width 100 height 44
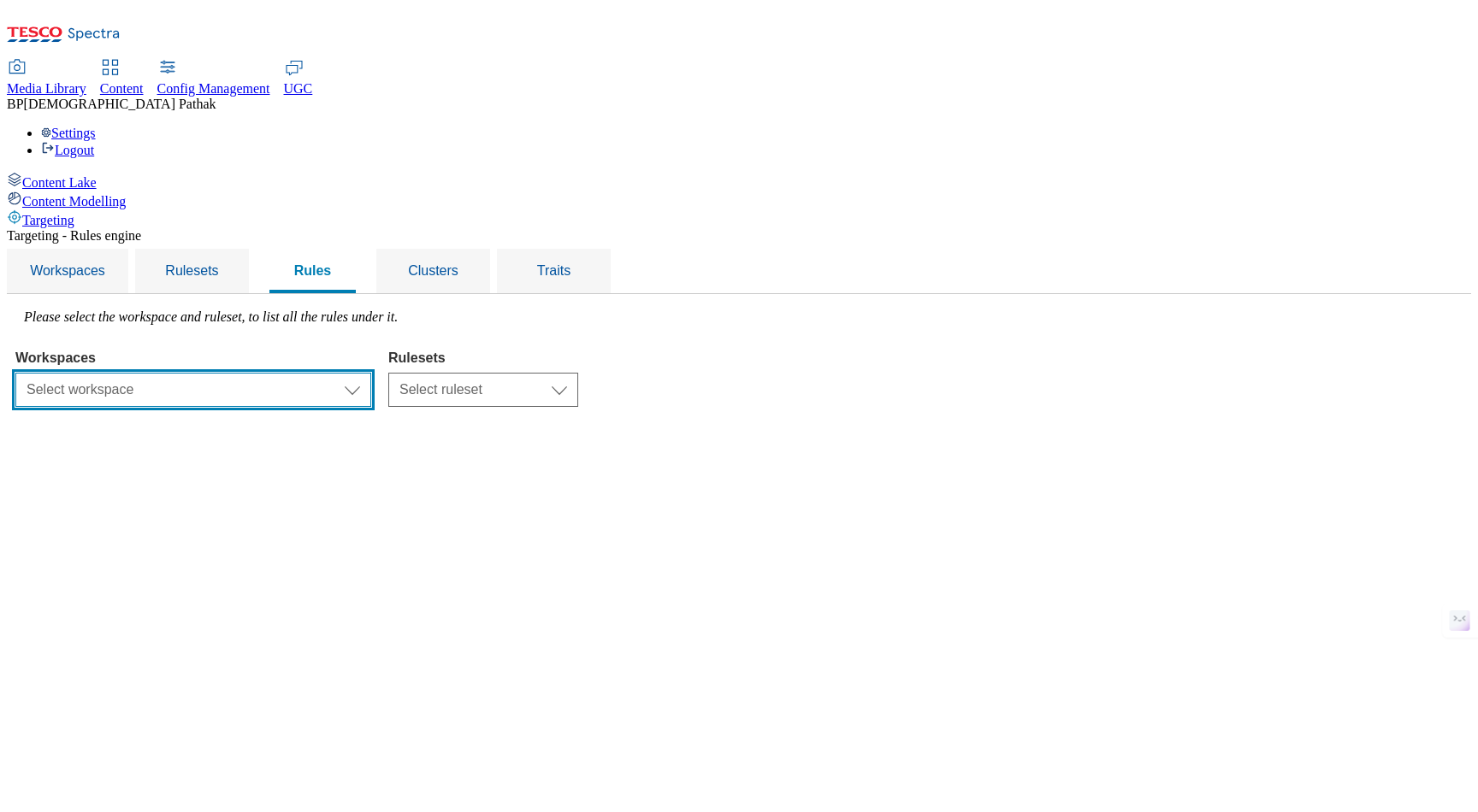
click at [371, 373] on select "Select workspace Test 20_sanity_august test 20th march Test_Sanity_28th_July Co…" at bounding box center [193, 390] width 356 height 34
select select "f510054f-adaa-4692-b570-80fa3897127a"
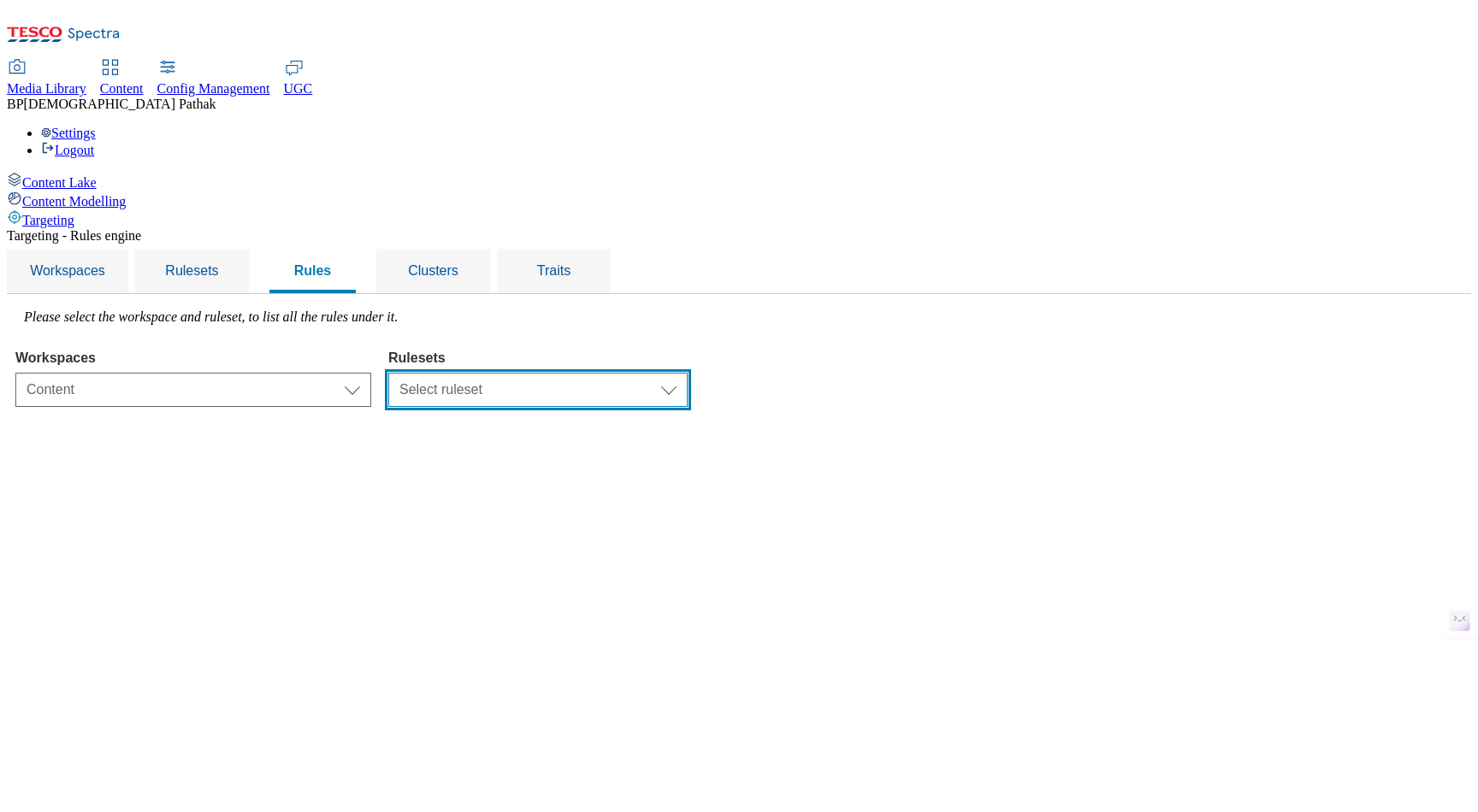
click at [686, 373] on select "Select ruleset CZ TEST HU ROI SK UK clubcard-roi clubcard-website customer-enga…" at bounding box center [538, 390] width 299 height 34
click at [658, 373] on select "Select ruleset CZ TEST HU ROI SK UK clubcard-roi clubcard-website customer-enga…" at bounding box center [538, 390] width 299 height 34
select select "48eb89cc-c22c-49b3-9be3-6f8cd5821d05"
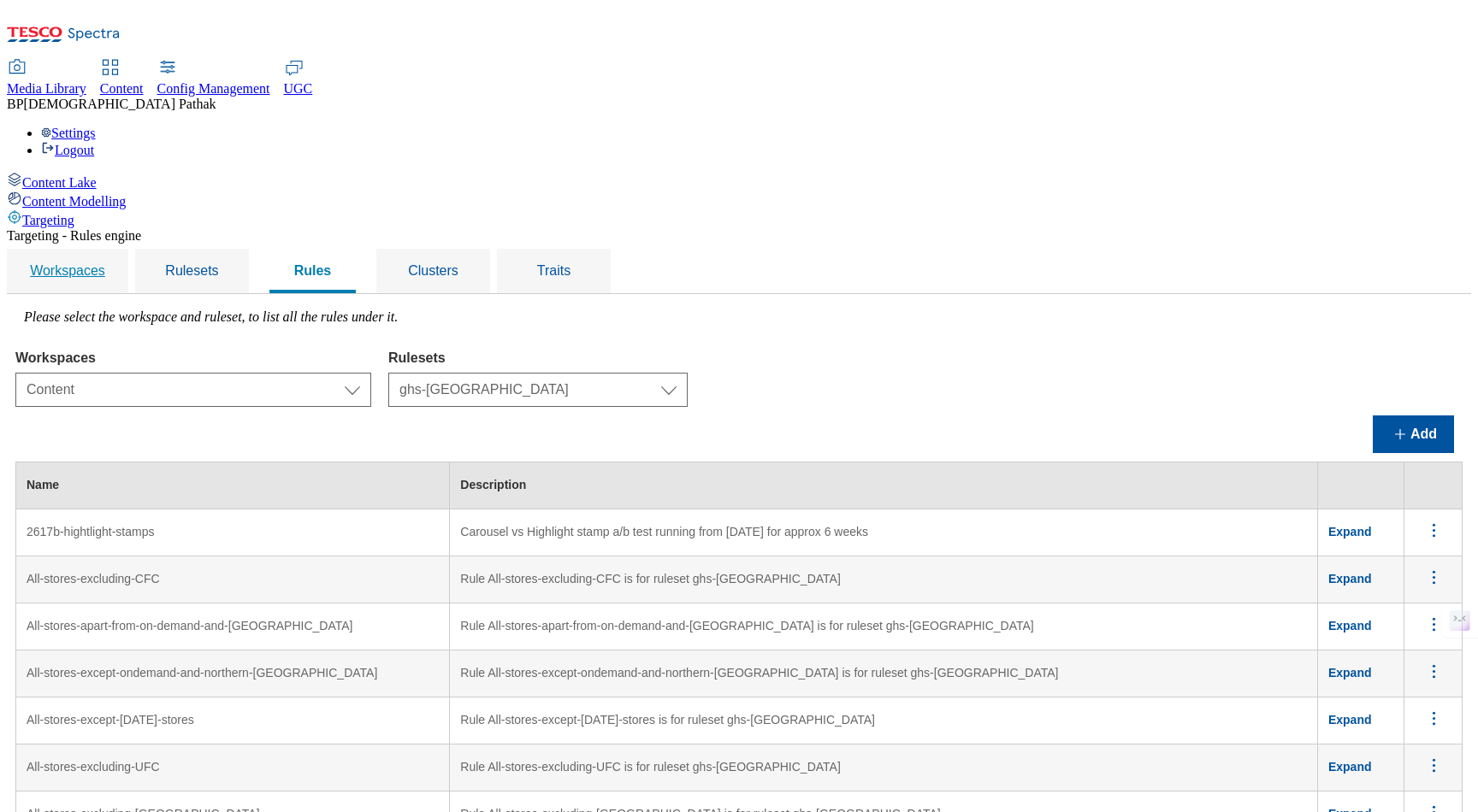
click at [105, 263] on span "Workspaces" at bounding box center [68, 270] width 75 height 14
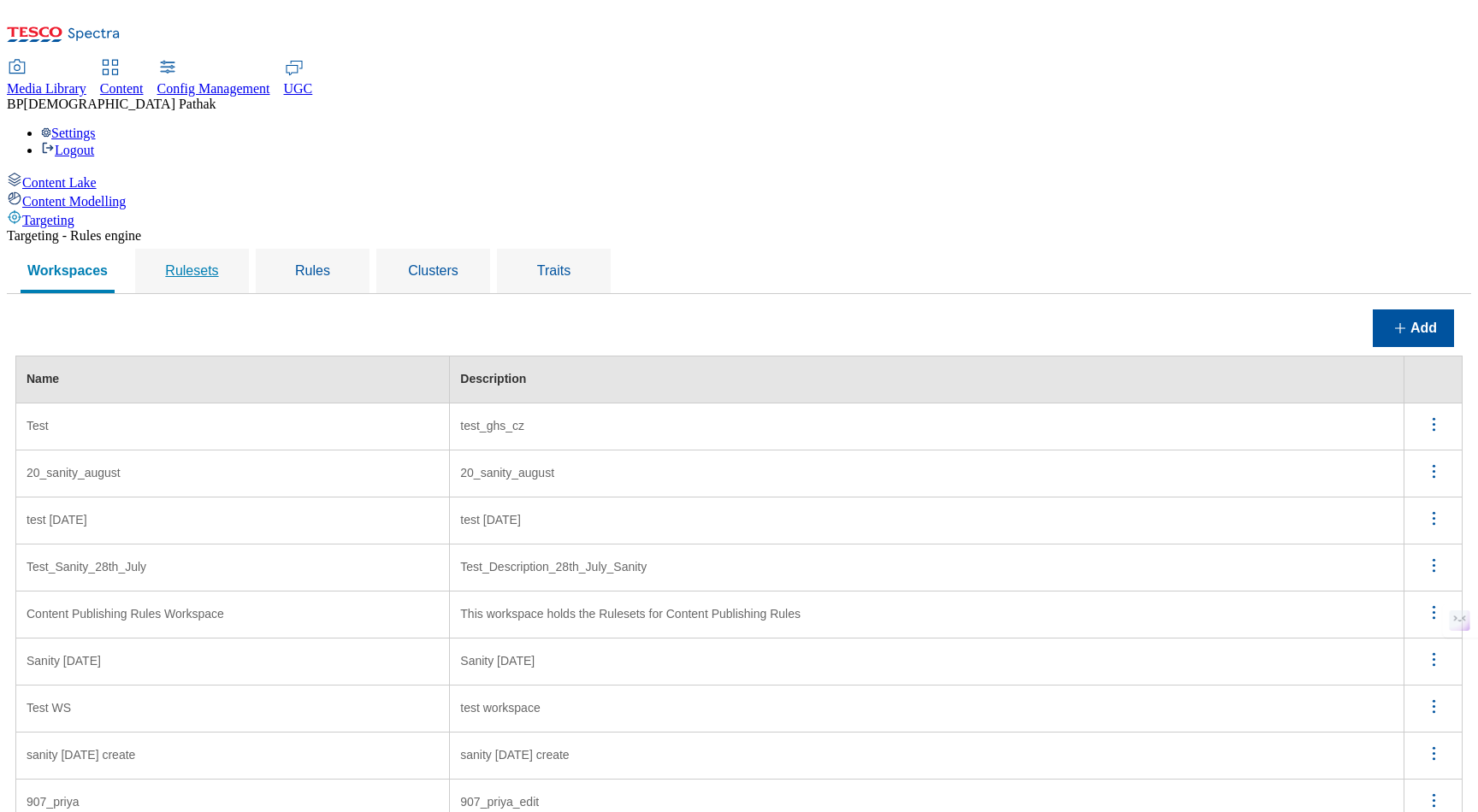
click at [218, 263] on span "Rulesets" at bounding box center [191, 270] width 53 height 14
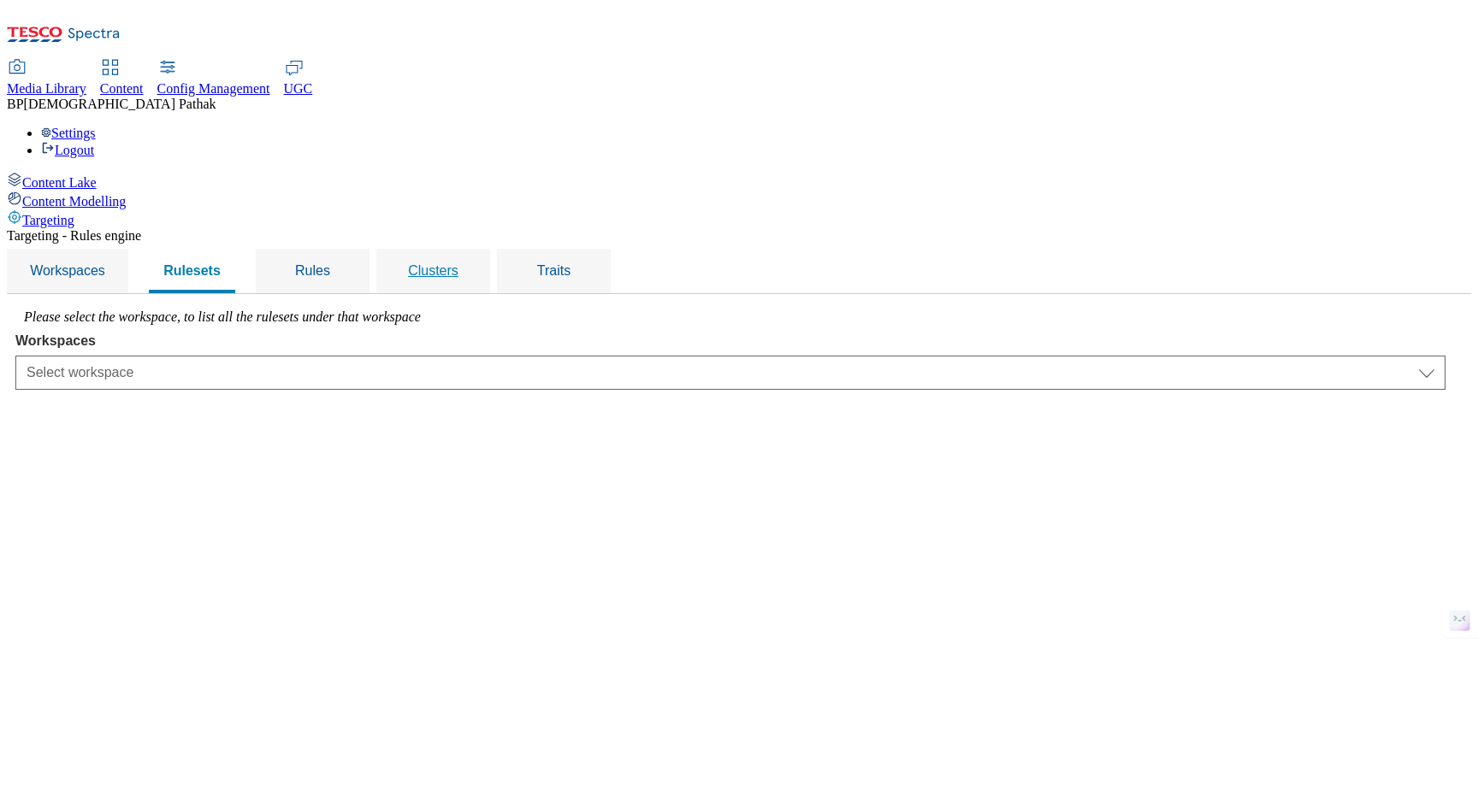
click at [458, 263] on span "Clusters" at bounding box center [433, 270] width 51 height 14
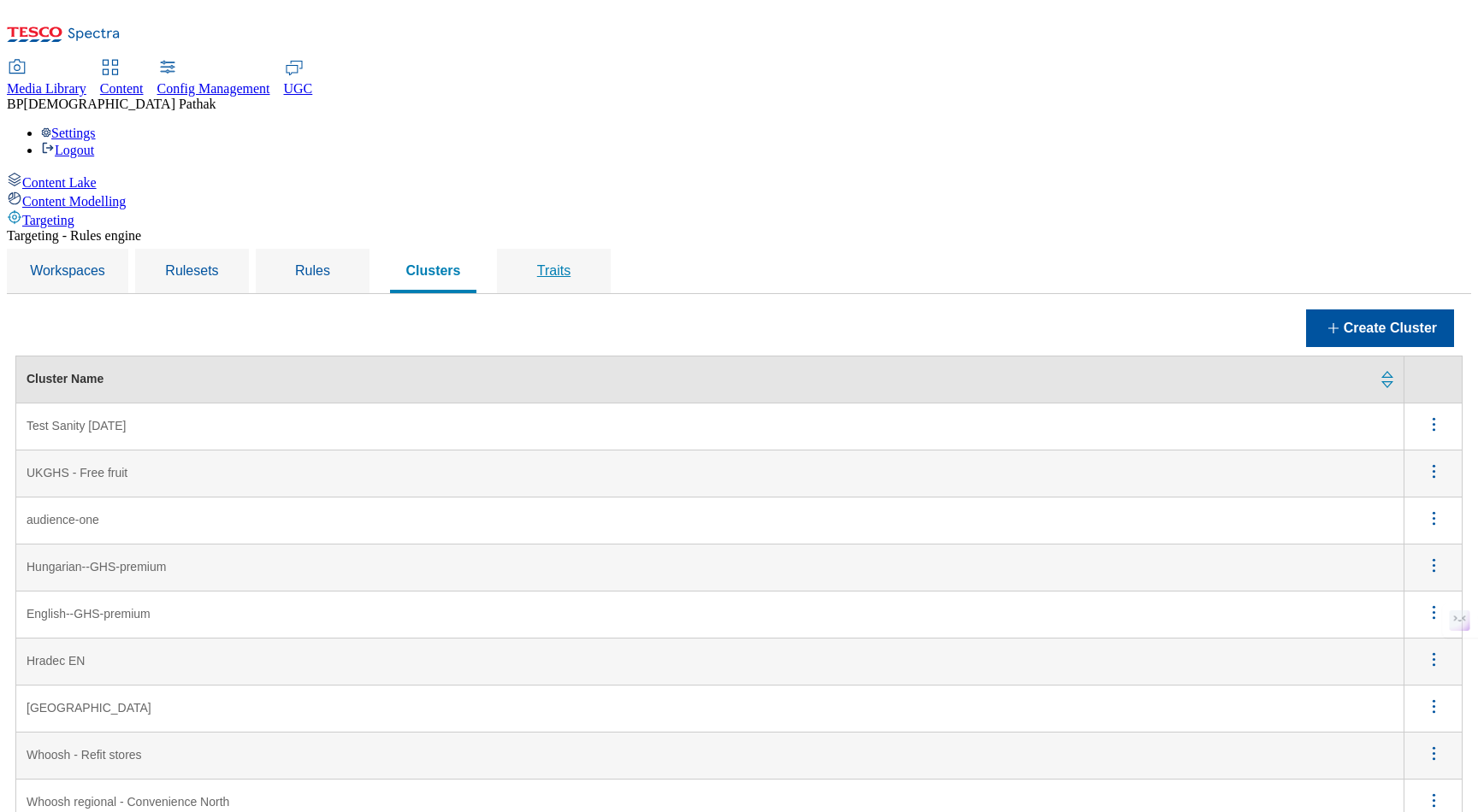
click at [570, 263] on span "Traits" at bounding box center [554, 270] width 33 height 14
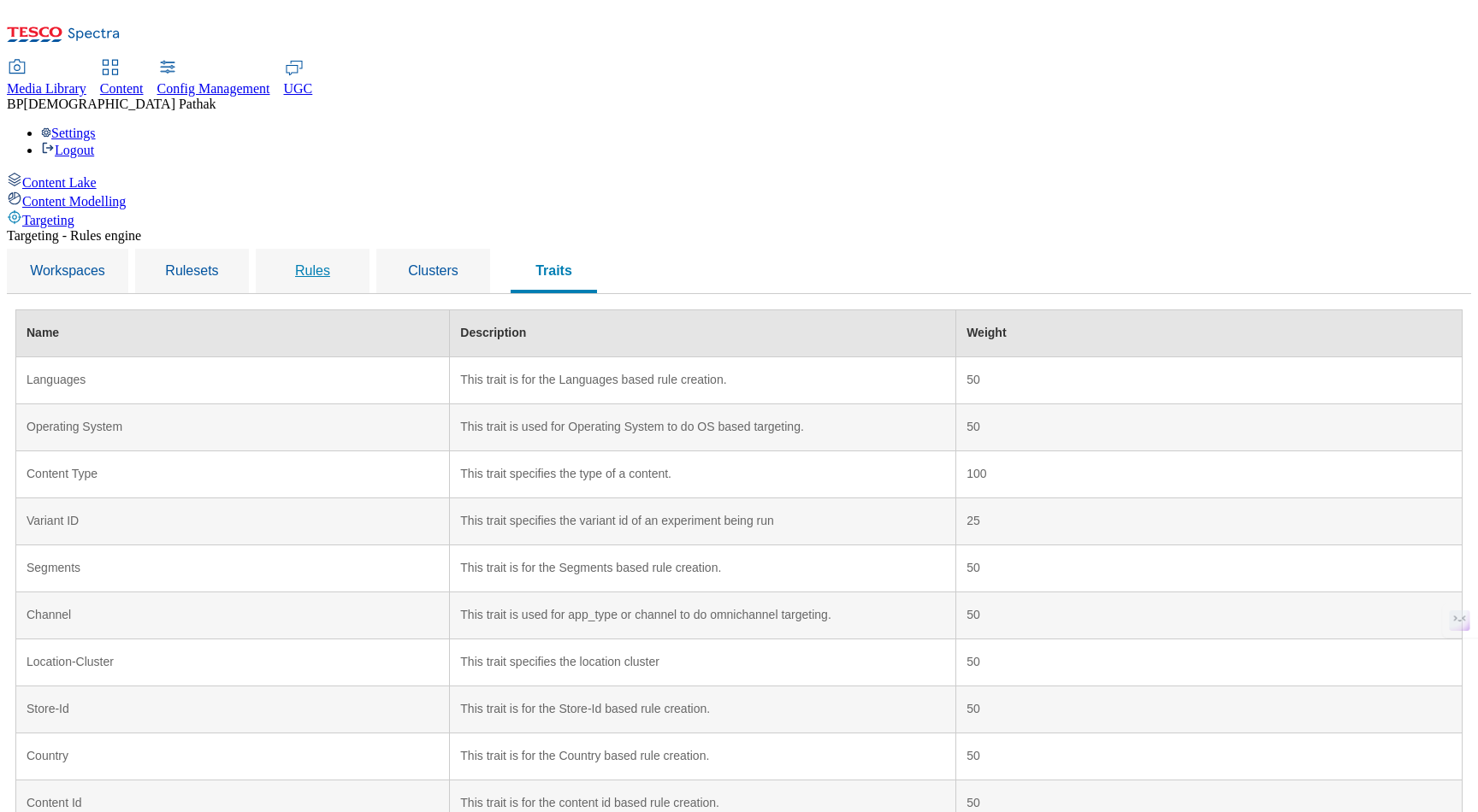
click at [330, 263] on span "Rules" at bounding box center [312, 270] width 35 height 14
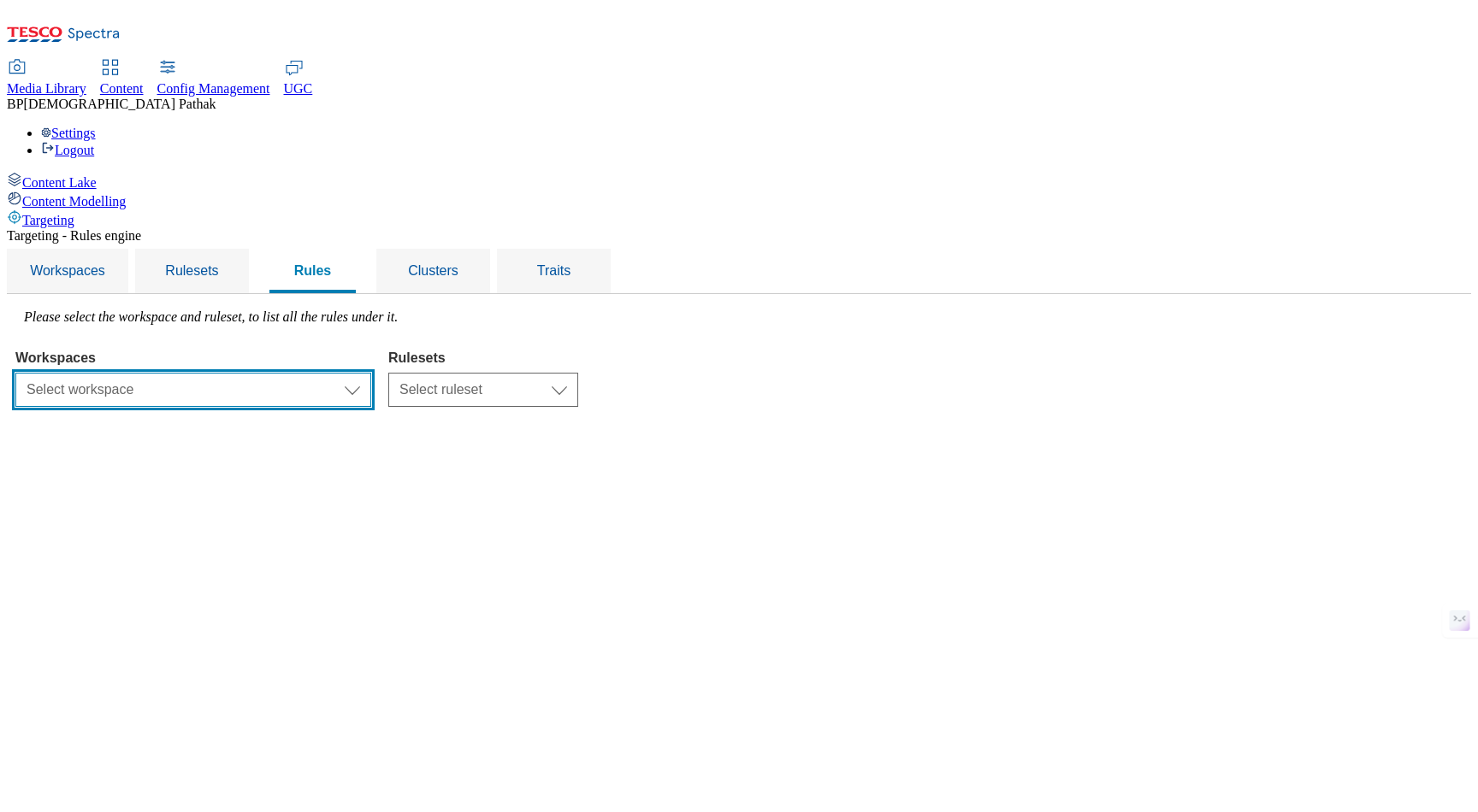
click at [371, 373] on select "Select workspace Test 20_sanity_august test 20th march Test_Sanity_28th_July Co…" at bounding box center [193, 390] width 356 height 34
select select "f510054f-adaa-4692-b570-80fa3897127a"
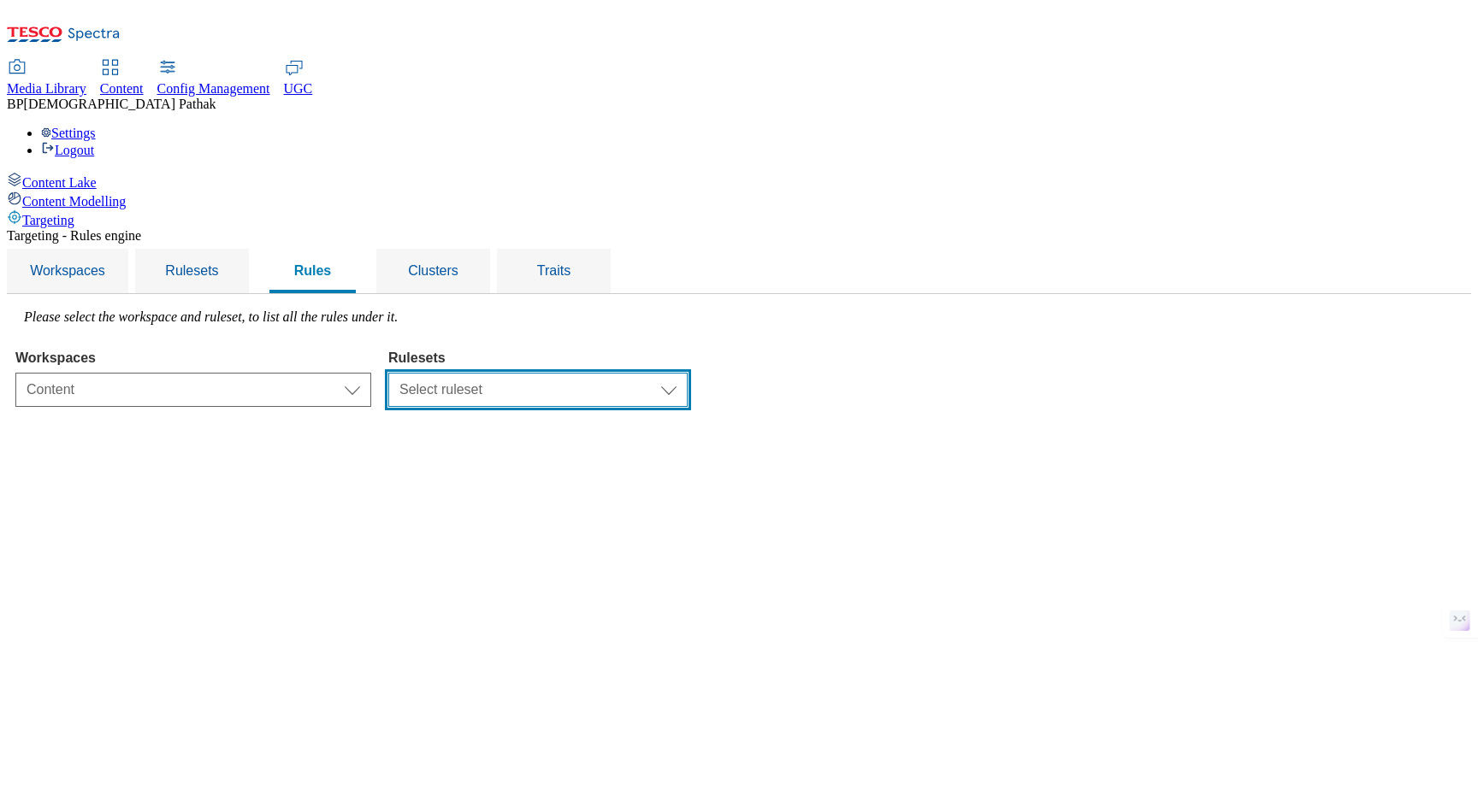
click at [670, 373] on select "Select ruleset CZ TEST HU ROI SK UK clubcard-roi clubcard-website customer-enga…" at bounding box center [538, 390] width 299 height 34
select select "48eb89cc-c22c-49b3-9be3-6f8cd5821d05"
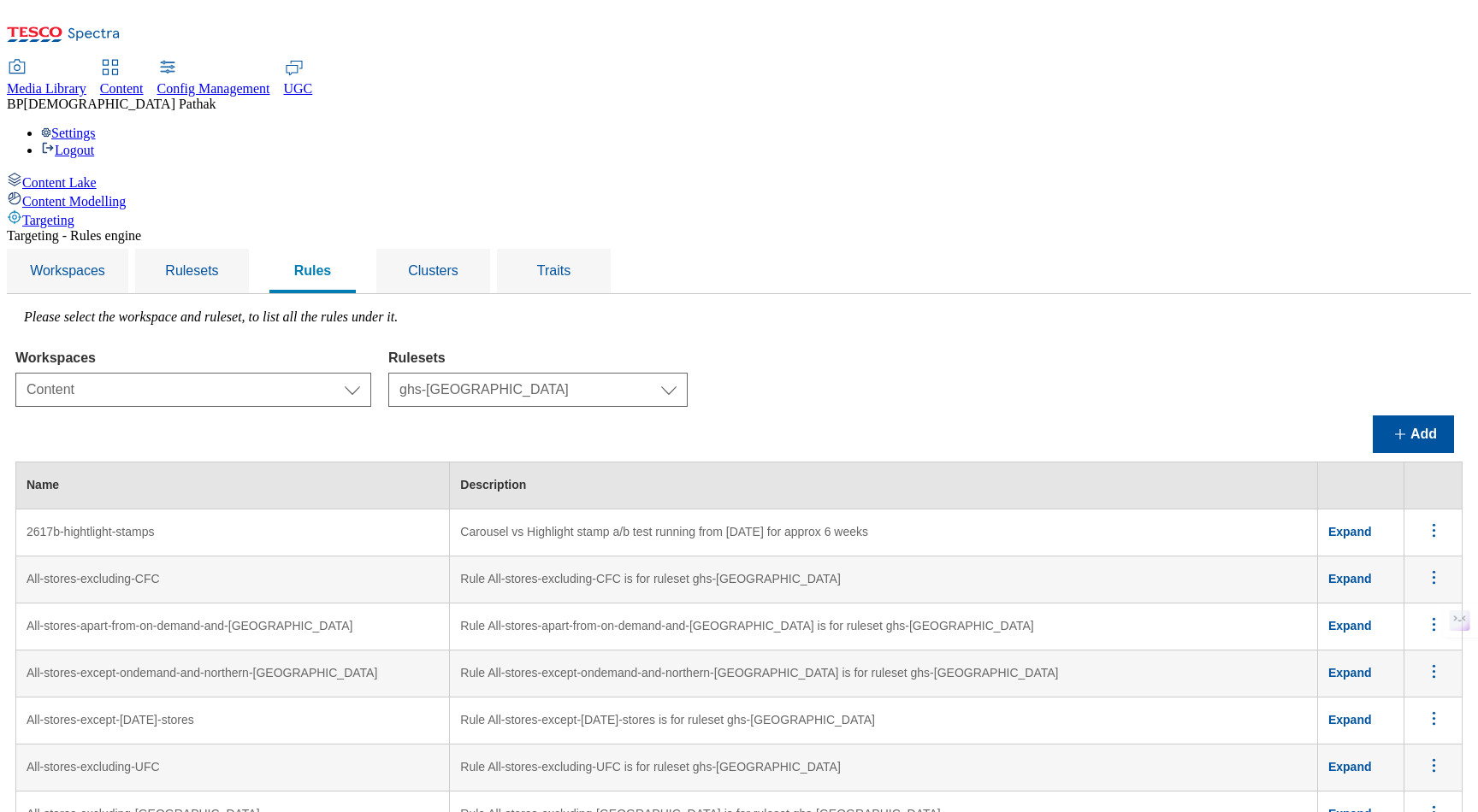
click at [926, 509] on td "Carousel vs Highlight stamp a/b test running from Feb 2025 for approx 6 weeks" at bounding box center [884, 533] width 868 height 47
click at [1434, 519] on icon "menus" at bounding box center [1434, 530] width 22 height 22
click at [1411, 546] on span "Edit" at bounding box center [1410, 552] width 20 height 13
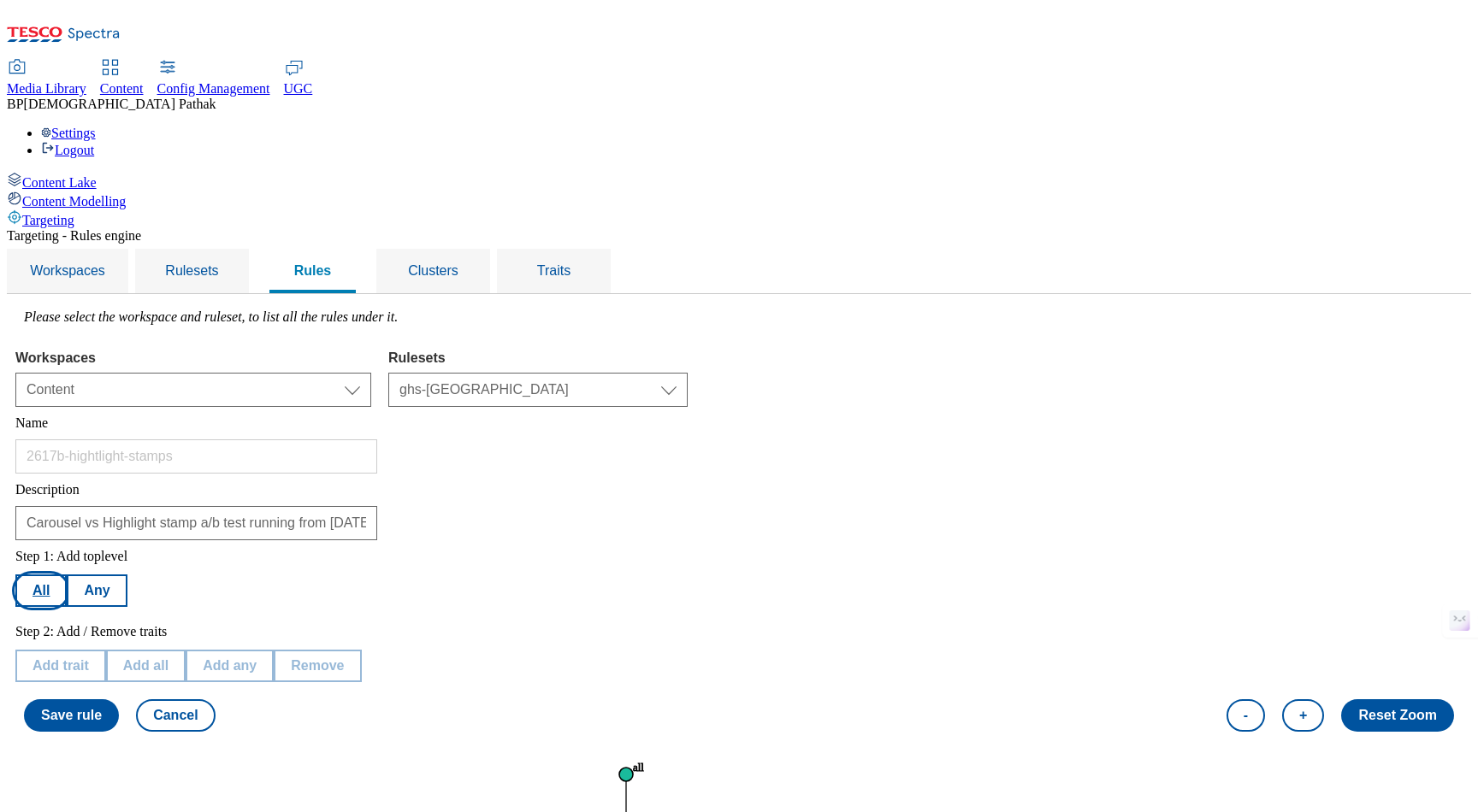
click at [67, 574] on button "All" at bounding box center [40, 590] width 52 height 33
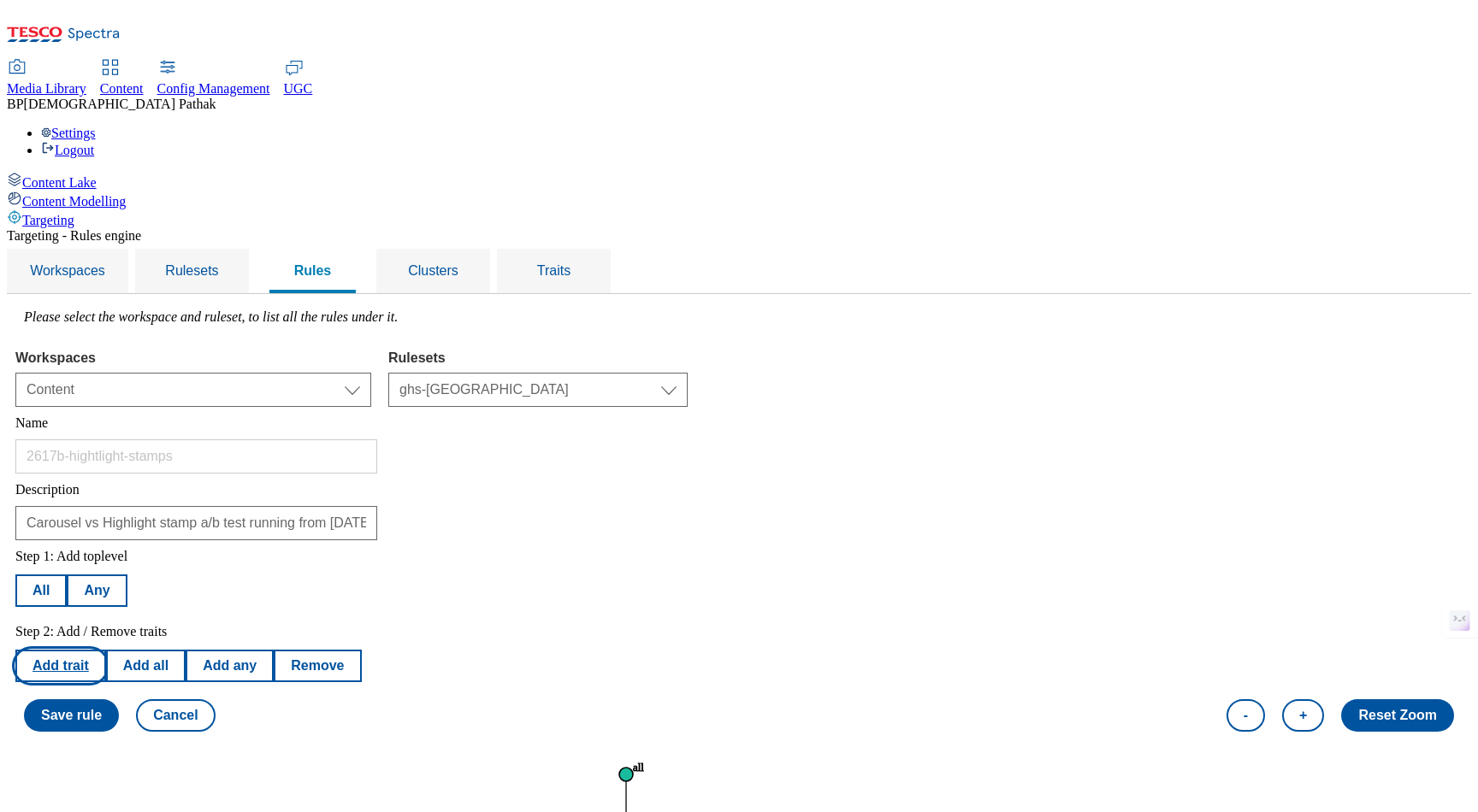
click at [106, 649] on button "Add trait" at bounding box center [60, 665] width 90 height 33
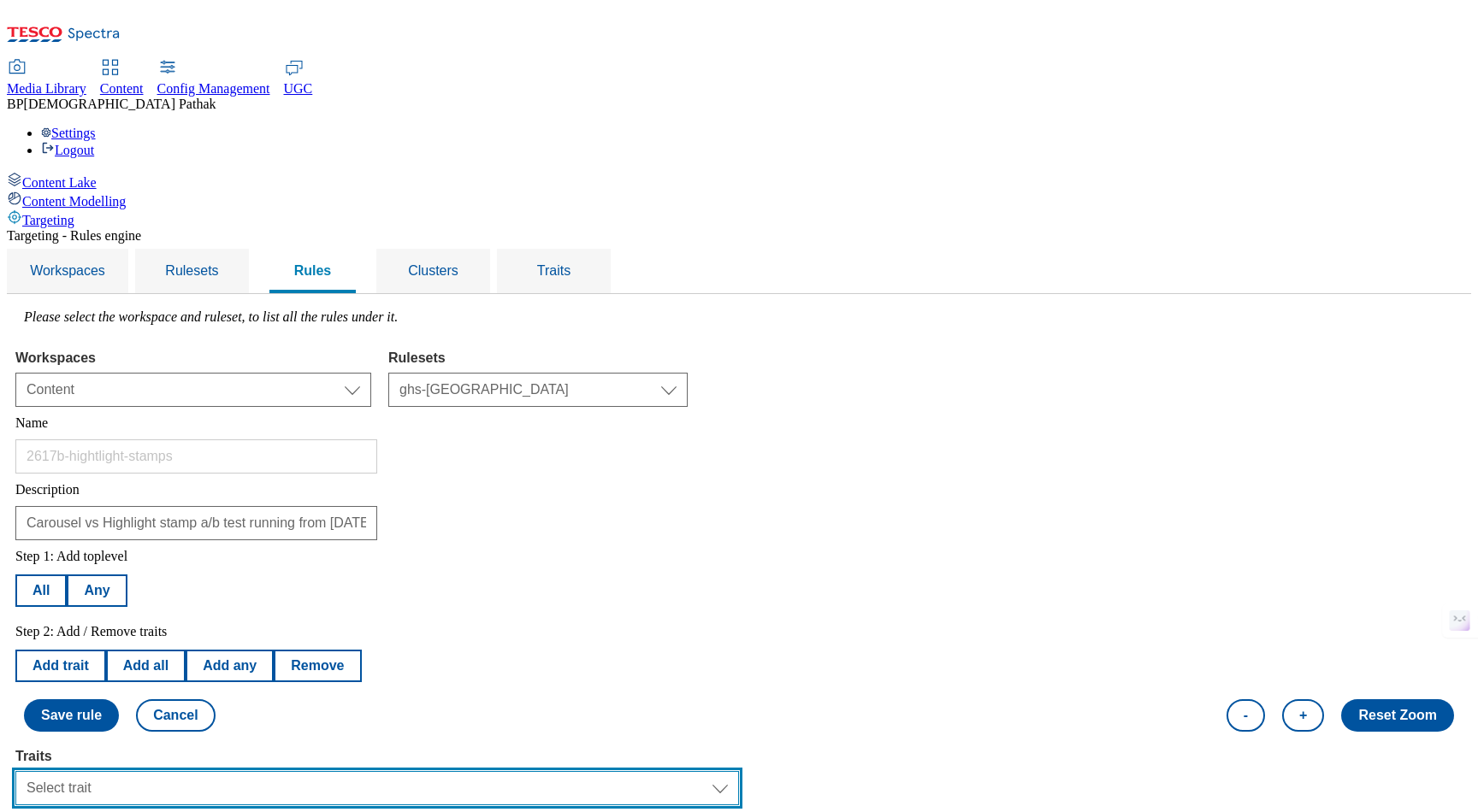
click at [332, 771] on select "Select trait Languages Operating System Content Type Variant ID Segments Store-…" at bounding box center [377, 788] width 724 height 34
select select "segments"
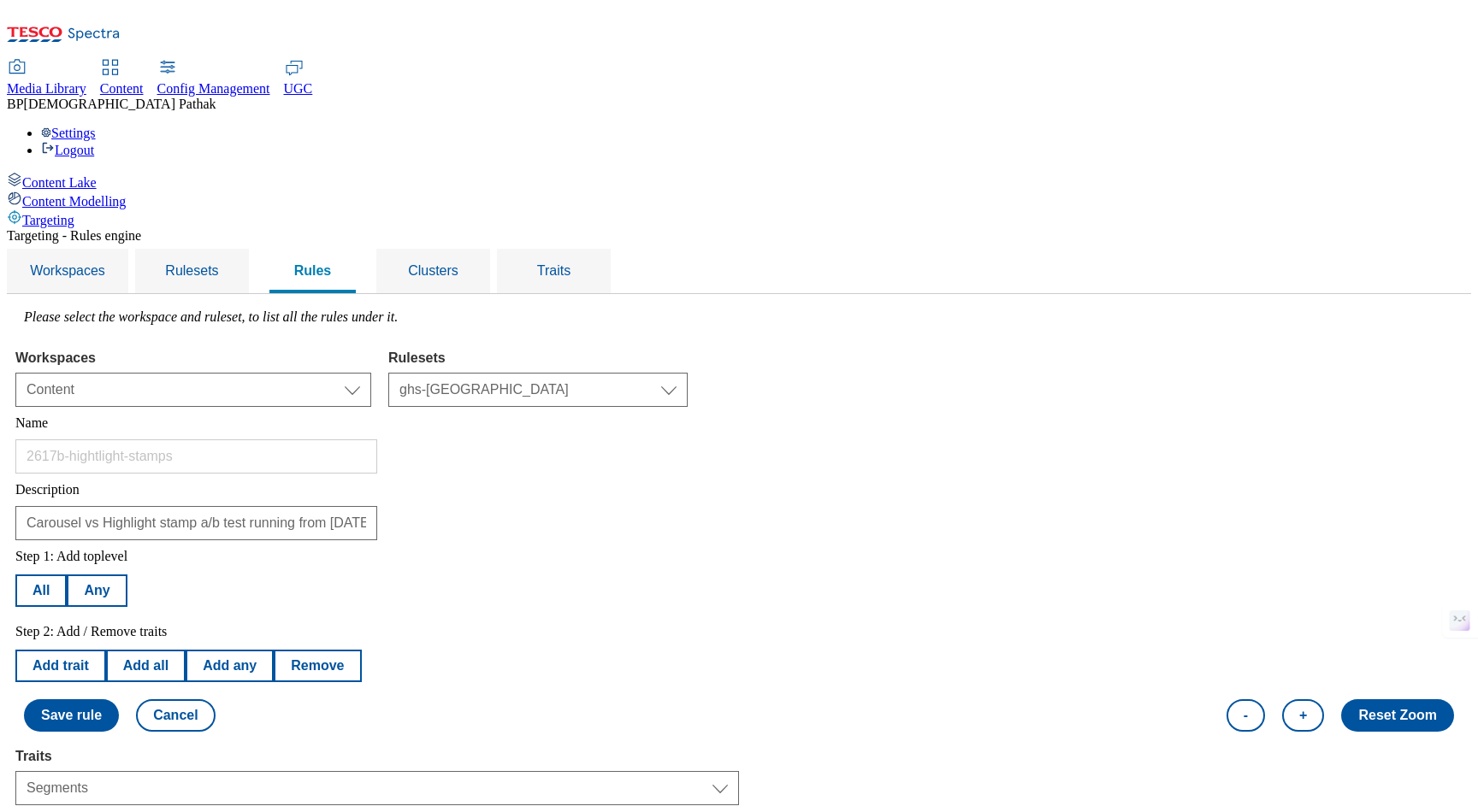
select select "equals"
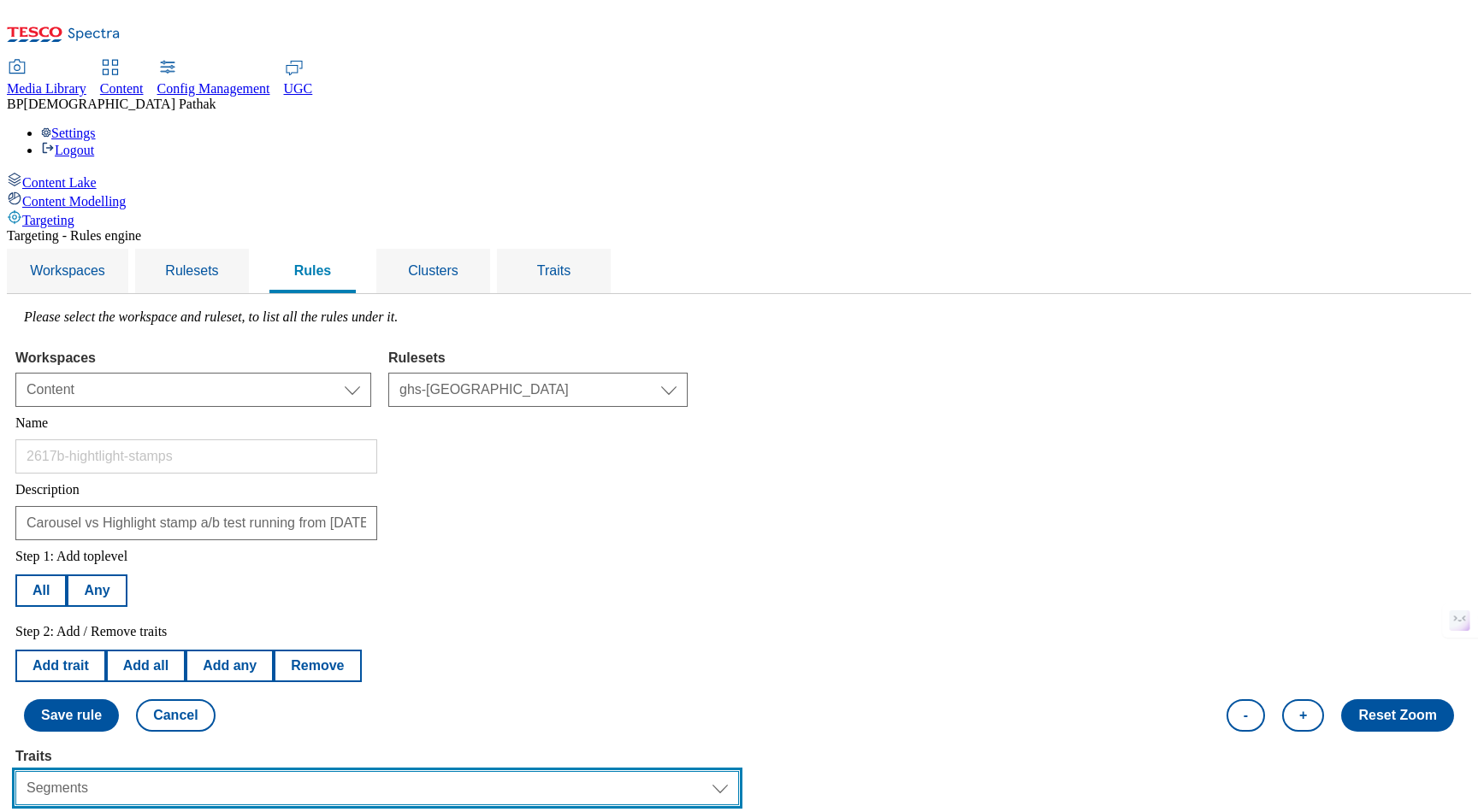
click at [303, 771] on select "Select trait Languages Operating System Content Type Variant ID Segments Store-…" at bounding box center [377, 788] width 724 height 34
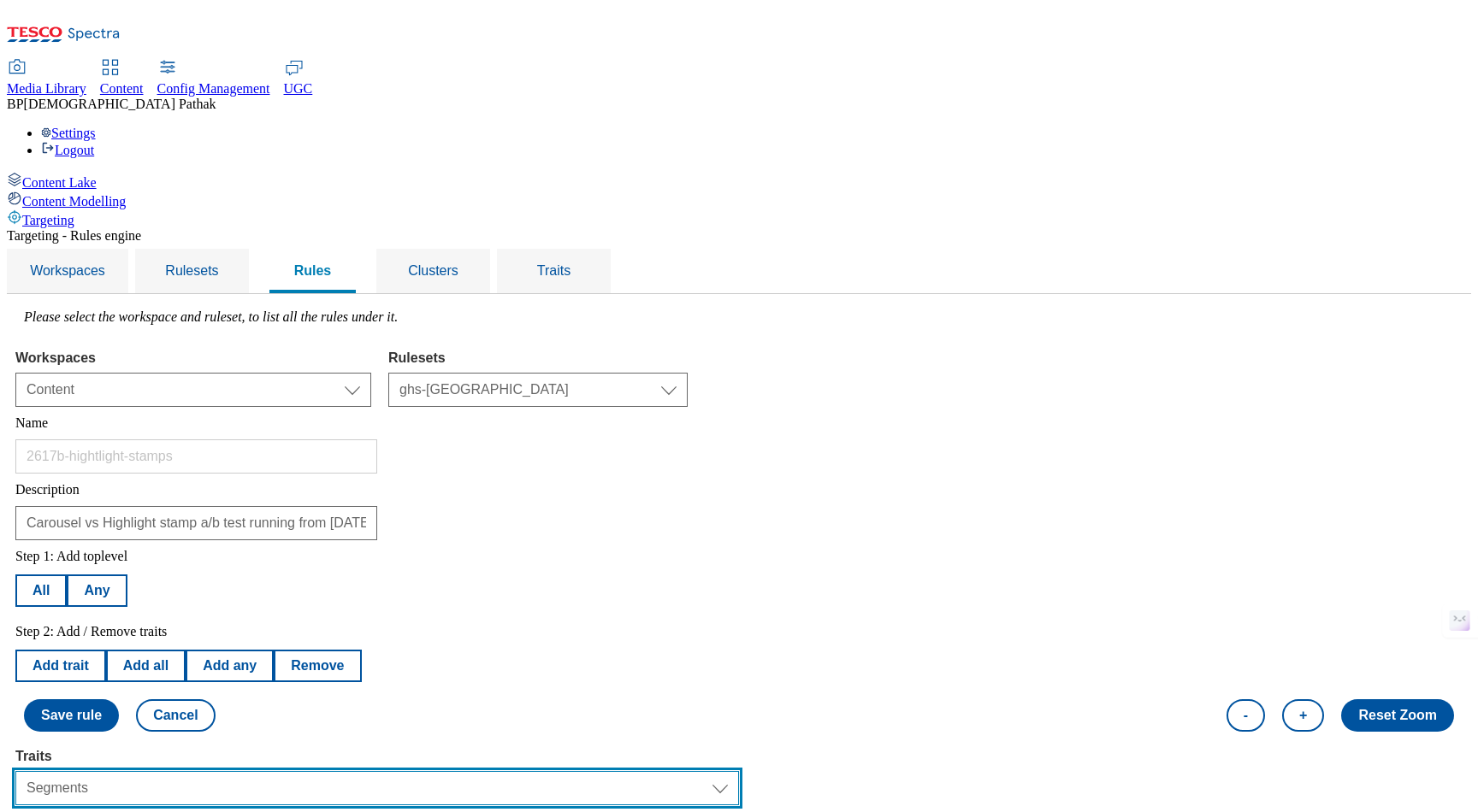
click at [304, 771] on select "Select trait Languages Operating System Content Type Variant ID Segments Store-…" at bounding box center [377, 788] width 724 height 34
select select "profileSegments"
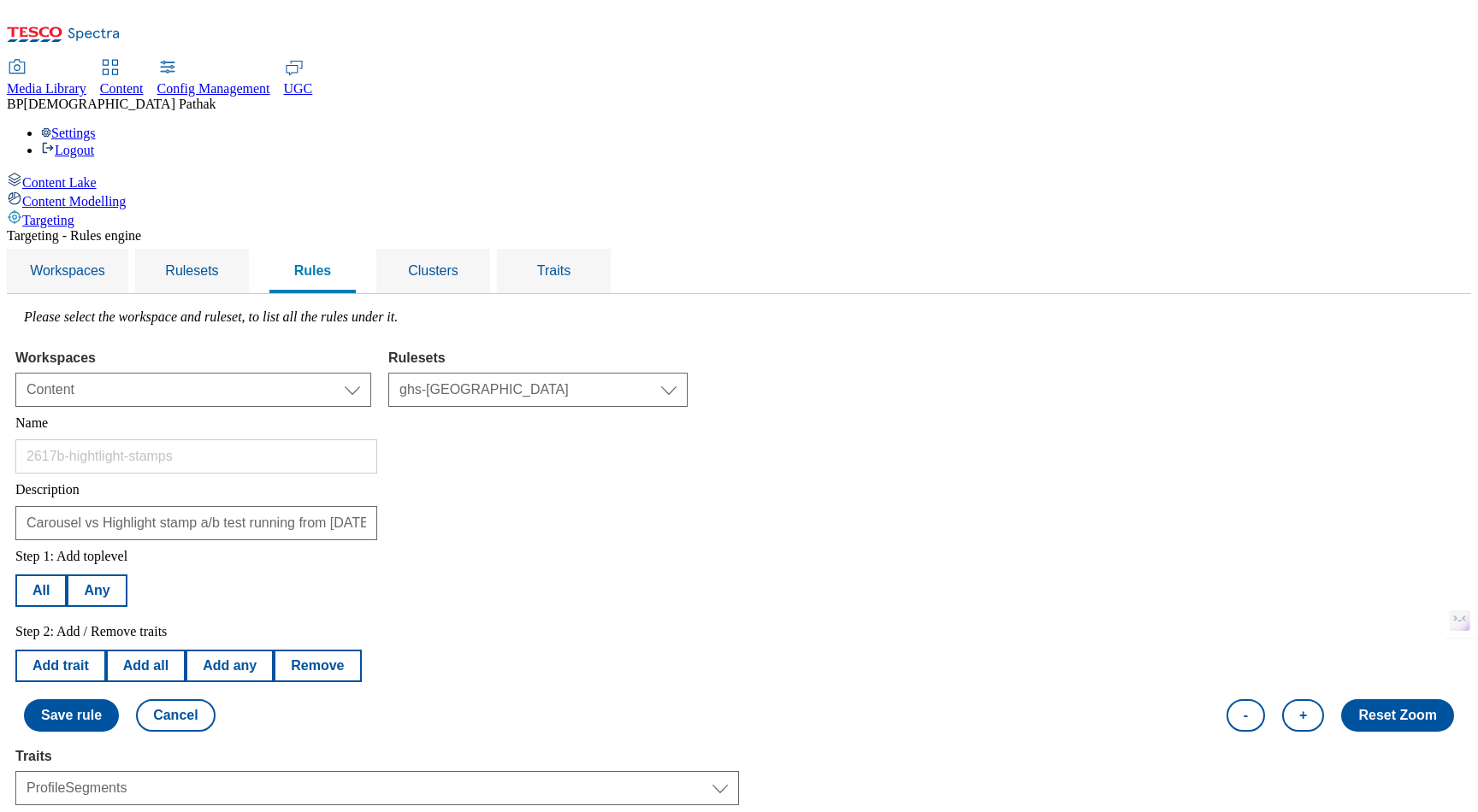
select select "dbfef853-8f3f-45e8-accf-28a7ff74ae1e:false"
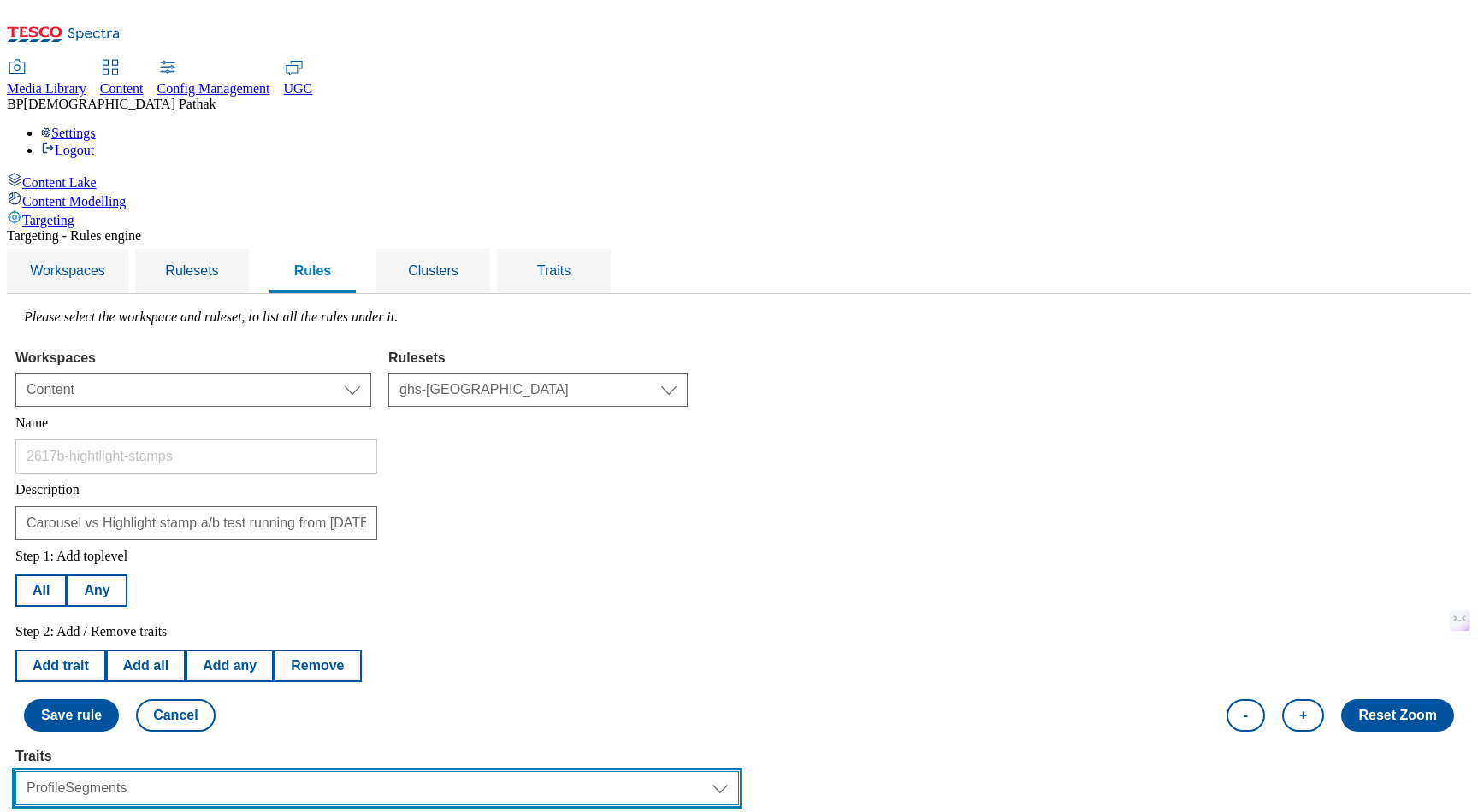
click at [318, 771] on select "Select trait Languages Operating System Content Type Variant ID Segments Store-…" at bounding box center [377, 788] width 724 height 34
select select "languages"
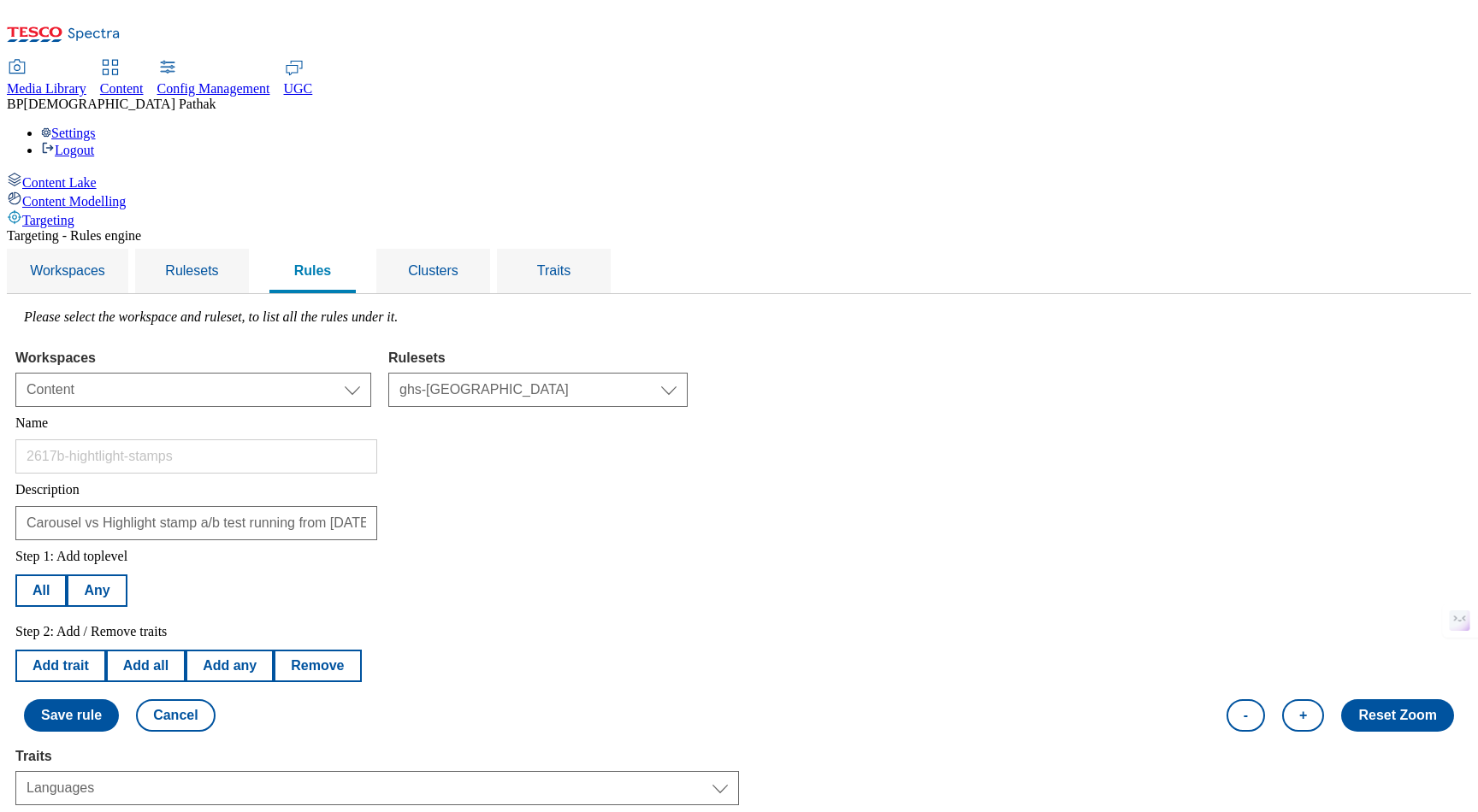
select select "en_GB"
click at [929, 540] on div "Step 1: Add toplevel All Any Step 2: Add / Remove traits Add trait Add all Add …" at bounding box center [738, 640] width 1447 height 200
